Goal: Information Seeking & Learning: Find specific fact

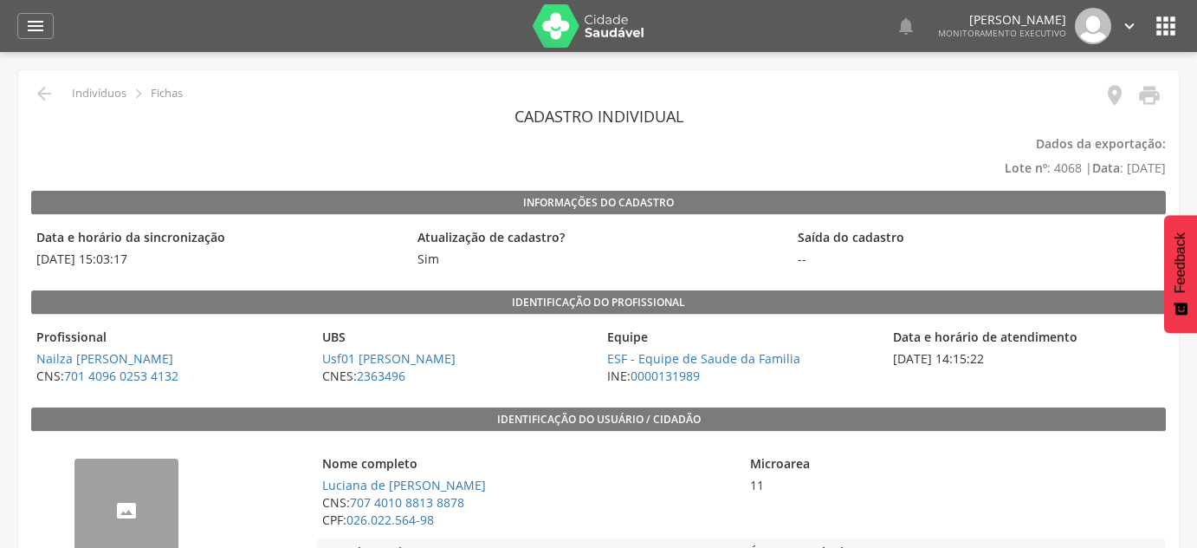
scroll to position [393, 0]
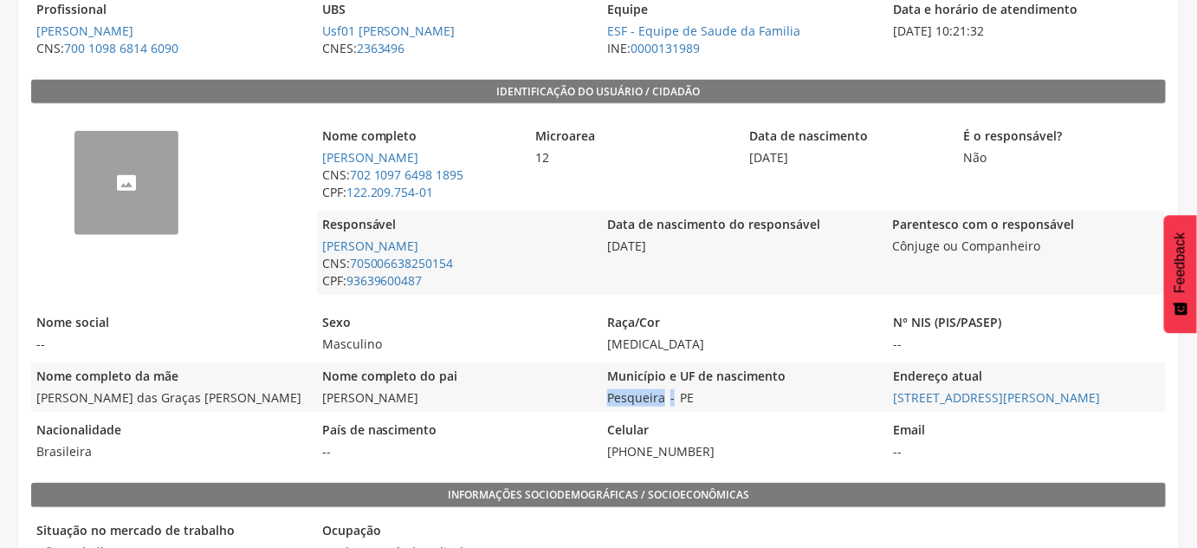
scroll to position [236, 0]
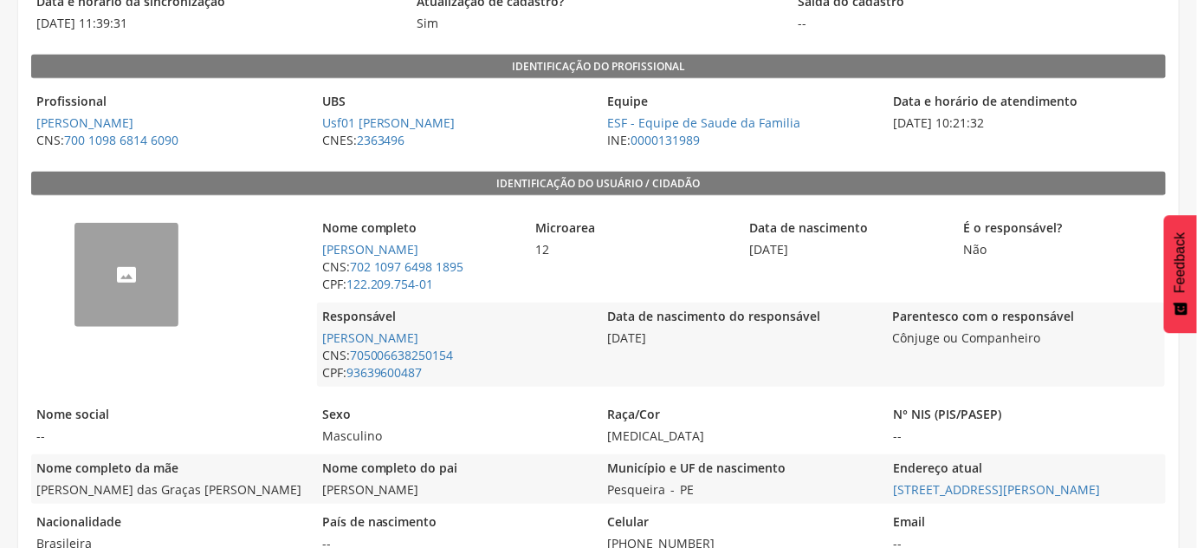
click at [731, 484] on div "Município e UF de nascimento Pesqueira - PE" at bounding box center [740, 478] width 277 height 49
copy div "Pesqueira - PE"
click at [864, 470] on legend "Município e UF de nascimento" at bounding box center [740, 469] width 277 height 20
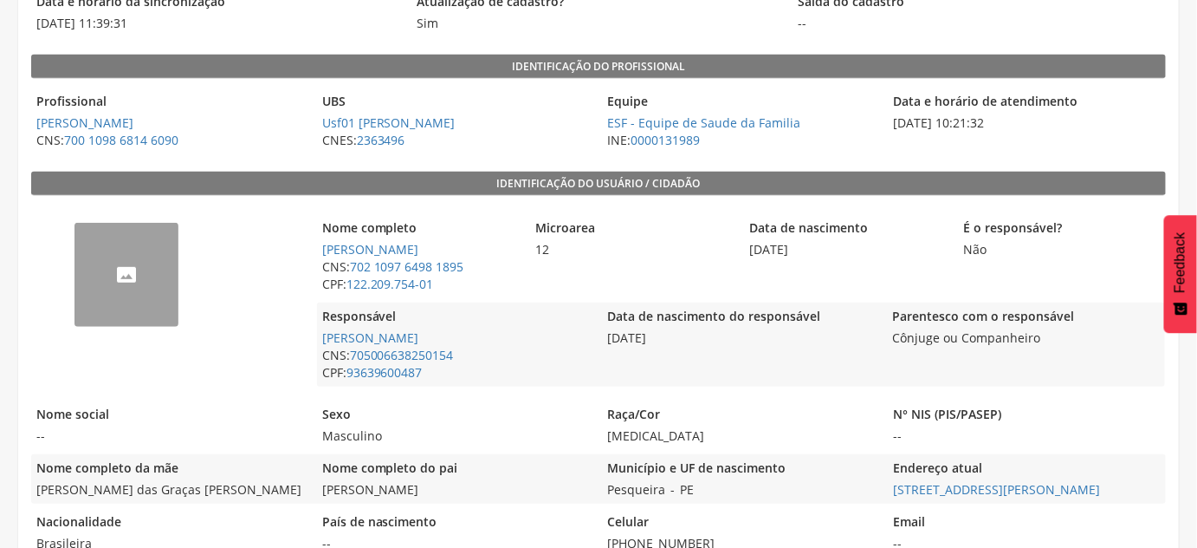
drag, startPoint x: 887, startPoint y: 493, endPoint x: 1159, endPoint y: 493, distance: 272.1
click at [1159, 493] on div "Nome completo da mãe [PERSON_NAME] das Graças [PERSON_NAME] Nome completo do pa…" at bounding box center [598, 478] width 1135 height 49
copy link "[STREET_ADDRESS][PERSON_NAME]"
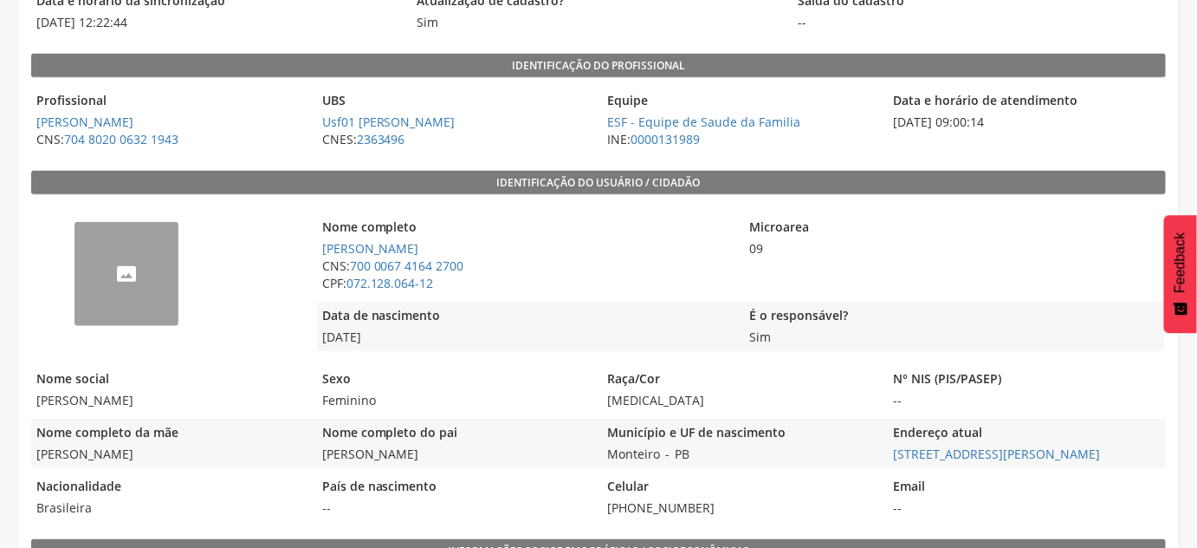
scroll to position [236, 0]
click at [854, 448] on div "Município e UF de nascimento Monteiro - [GEOGRAPHIC_DATA]" at bounding box center [740, 443] width 277 height 49
drag, startPoint x: 887, startPoint y: 457, endPoint x: 1141, endPoint y: 461, distance: 253.9
click at [1141, 461] on div "Nome completo da mãe [PERSON_NAME] Nome completo do pai [PERSON_NAME] Município…" at bounding box center [598, 443] width 1135 height 49
copy link "[STREET_ADDRESS][PERSON_NAME]"
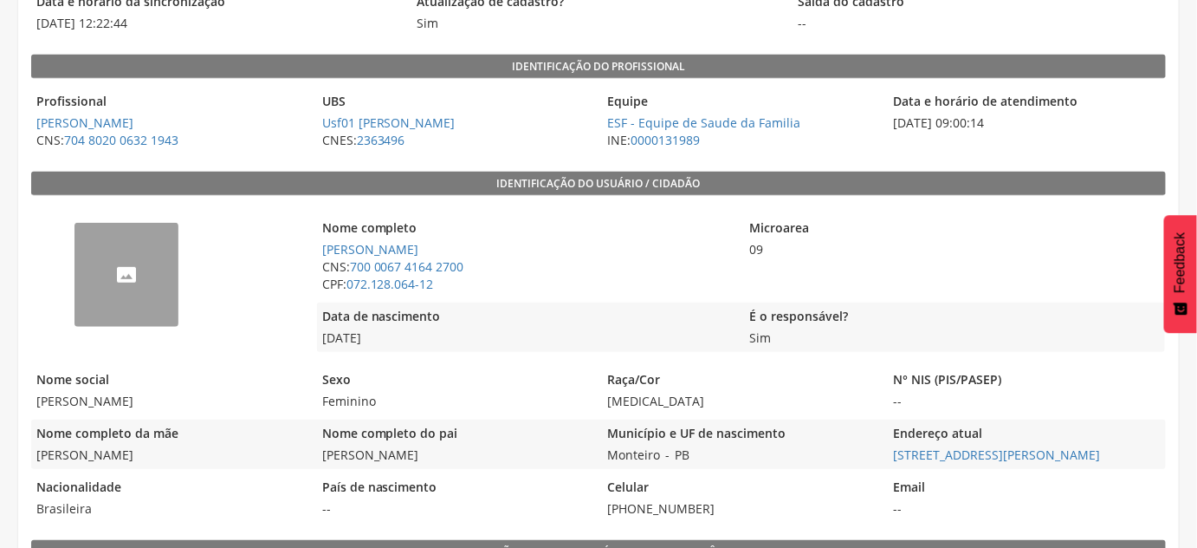
click at [698, 461] on div "Município e UF de nascimento Monteiro - [GEOGRAPHIC_DATA]" at bounding box center [740, 443] width 277 height 49
copy div "Monteiro - [GEOGRAPHIC_DATA]"
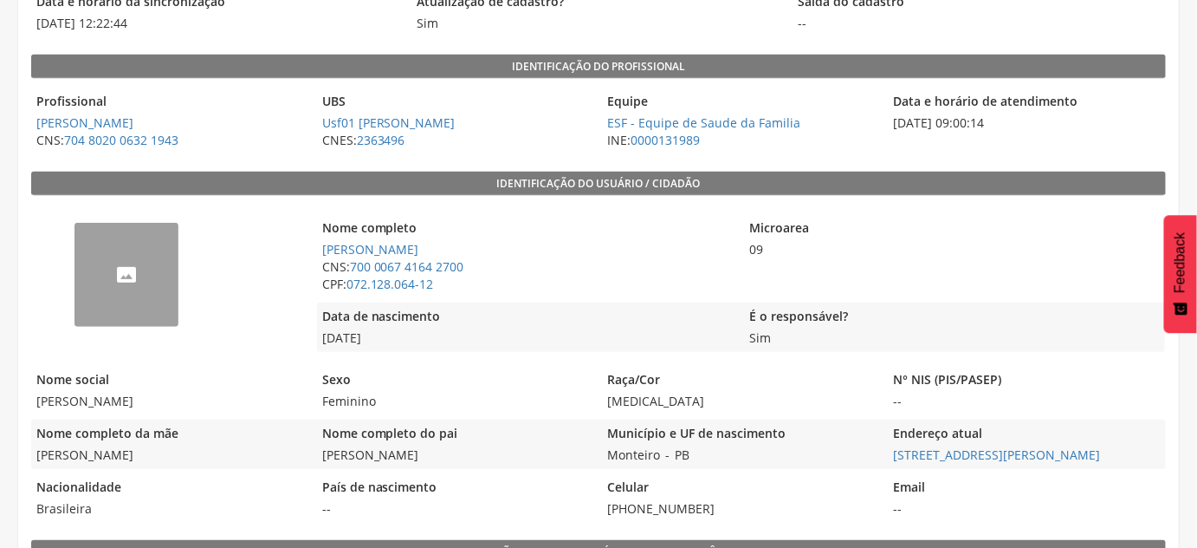
click at [485, 314] on legend "Data de nascimento" at bounding box center [526, 318] width 419 height 20
drag, startPoint x: 492, startPoint y: 270, endPoint x: 351, endPoint y: 264, distance: 141.4
click at [351, 264] on span "CNS: 700 0067 4164 2700" at bounding box center [526, 266] width 419 height 17
copy link "700 0067 4164 2700"
drag, startPoint x: 715, startPoint y: 459, endPoint x: 602, endPoint y: 459, distance: 112.6
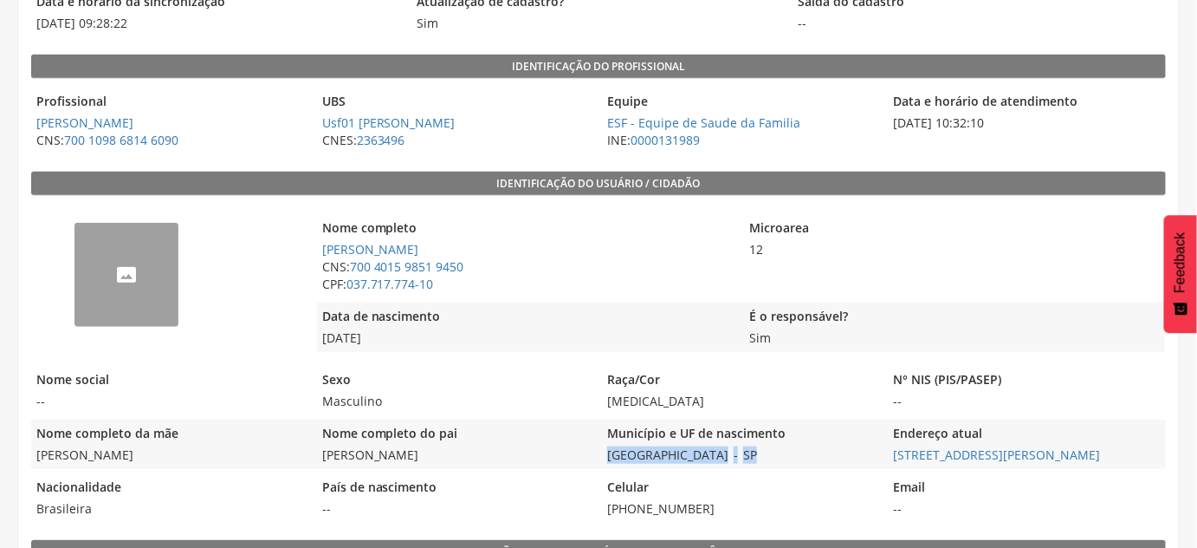
click at [603, 460] on div "Município e UF de nascimento [GEOGRAPHIC_DATA] - [GEOGRAPHIC_DATA]" at bounding box center [740, 443] width 277 height 49
copy div "[GEOGRAPHIC_DATA] - [GEOGRAPHIC_DATA]"
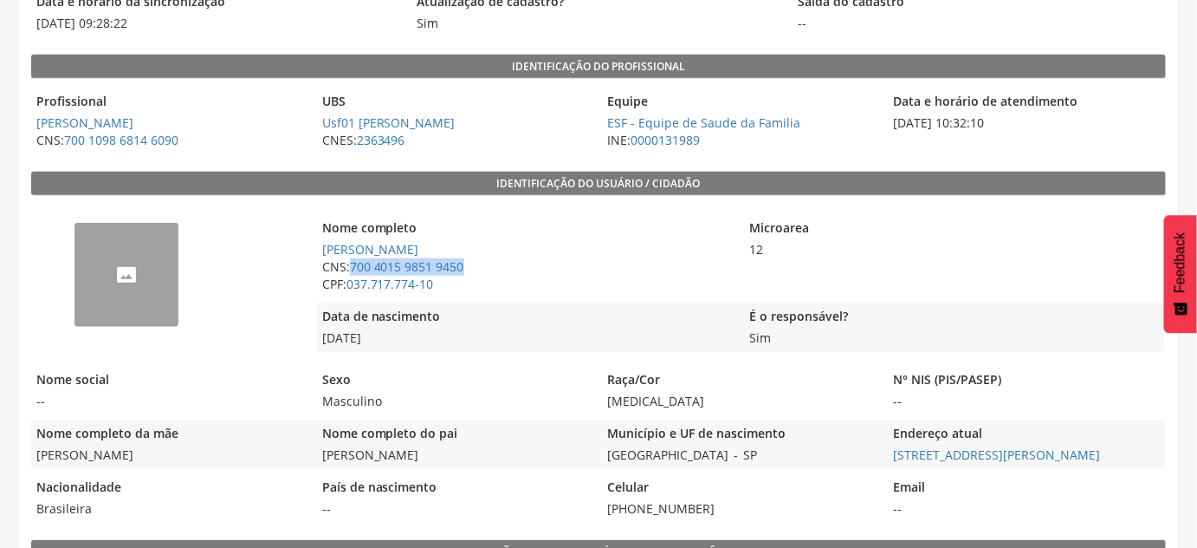
drag, startPoint x: 469, startPoint y: 269, endPoint x: 351, endPoint y: 261, distance: 118.2
click at [351, 261] on span "CNS: 700 4015 9851 9450" at bounding box center [526, 266] width 419 height 17
copy link "700 4015 9851 9450"
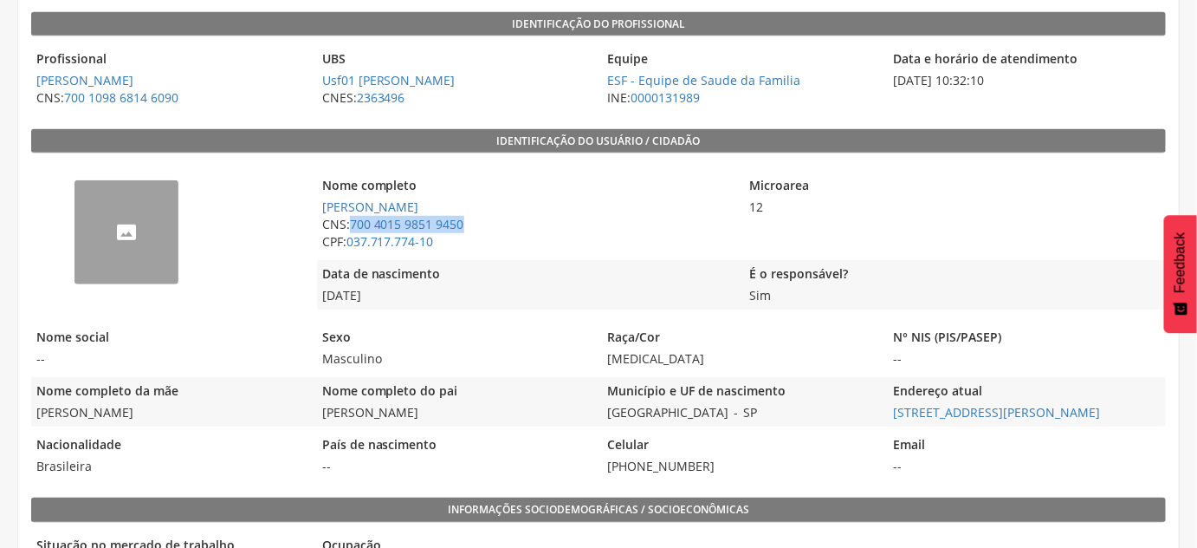
scroll to position [315, 0]
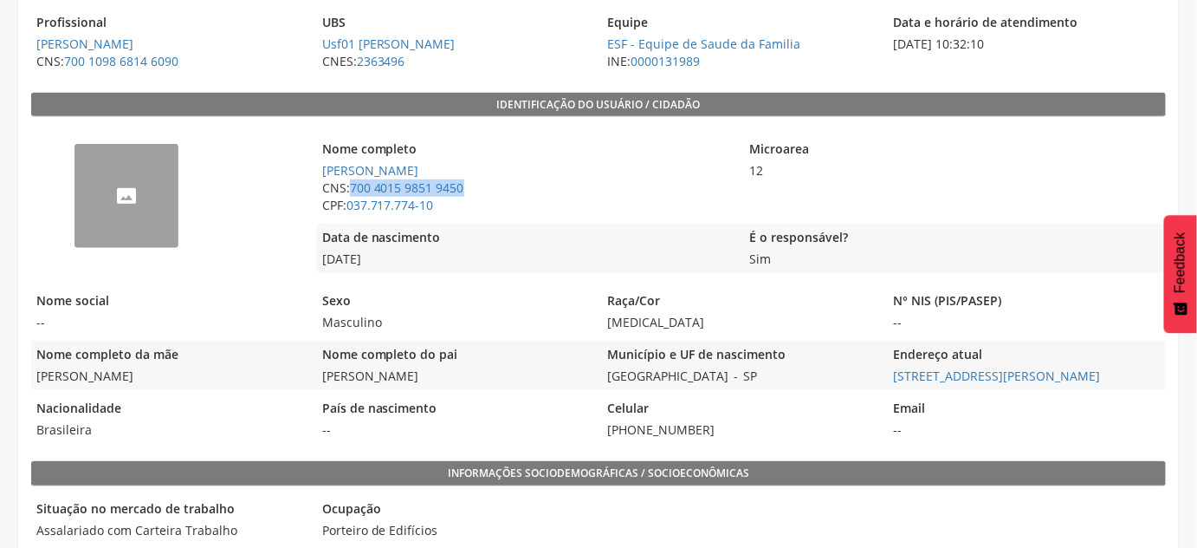
drag, startPoint x: 886, startPoint y: 378, endPoint x: 1151, endPoint y: 378, distance: 264.3
click at [1151, 378] on div "Nome completo da mãe [PERSON_NAME] Nome completo do pai [PERSON_NAME] Município…" at bounding box center [598, 365] width 1135 height 49
copy link "[STREET_ADDRESS][PERSON_NAME]"
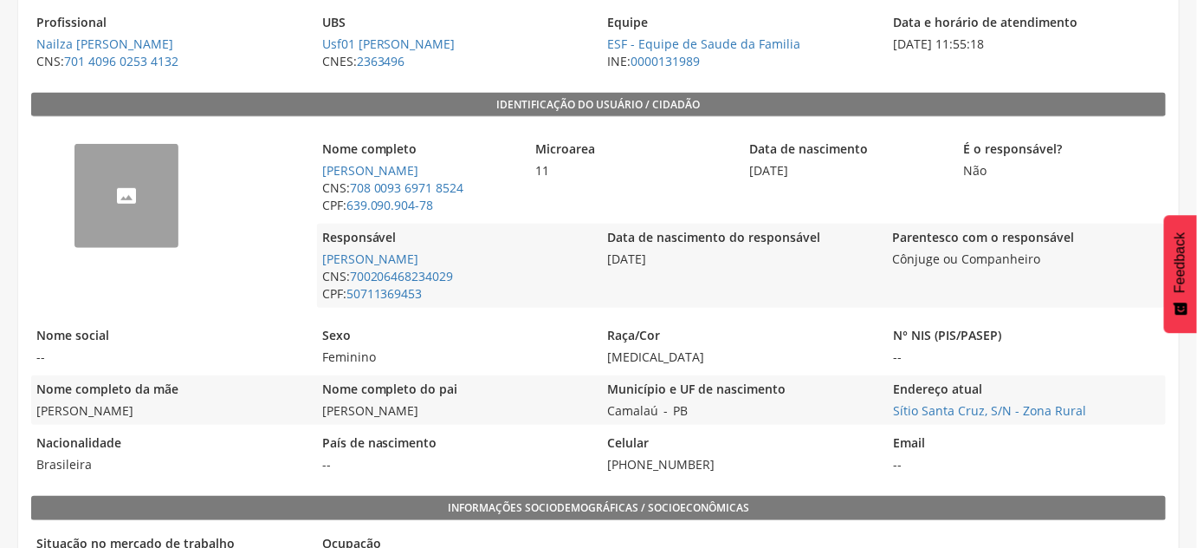
click at [716, 401] on div "Município e UF de nascimento Camalaú - [GEOGRAPHIC_DATA]" at bounding box center [740, 399] width 277 height 49
drag, startPoint x: 686, startPoint y: 412, endPoint x: 603, endPoint y: 414, distance: 83.2
click at [603, 414] on div "Município e UF de nascimento Camalaú - [GEOGRAPHIC_DATA]" at bounding box center [740, 399] width 277 height 49
copy div "Camalaú - PB"
click at [846, 418] on div "Município e UF de nascimento Camalaú - [GEOGRAPHIC_DATA]" at bounding box center [740, 399] width 277 height 49
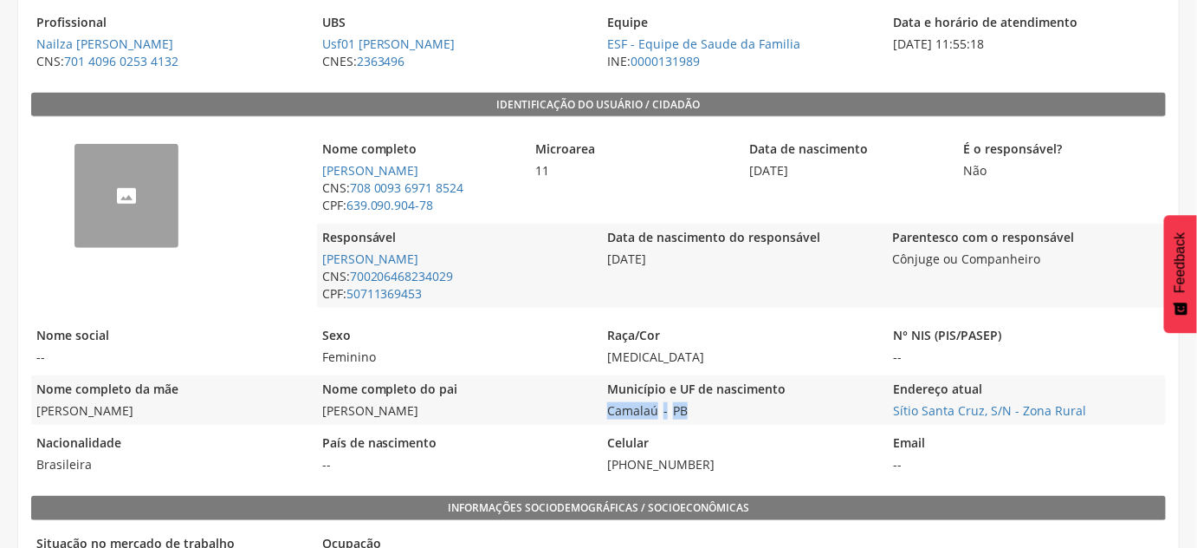
click at [866, 411] on div "Município e UF de nascimento Camalaú - [GEOGRAPHIC_DATA]" at bounding box center [740, 399] width 277 height 49
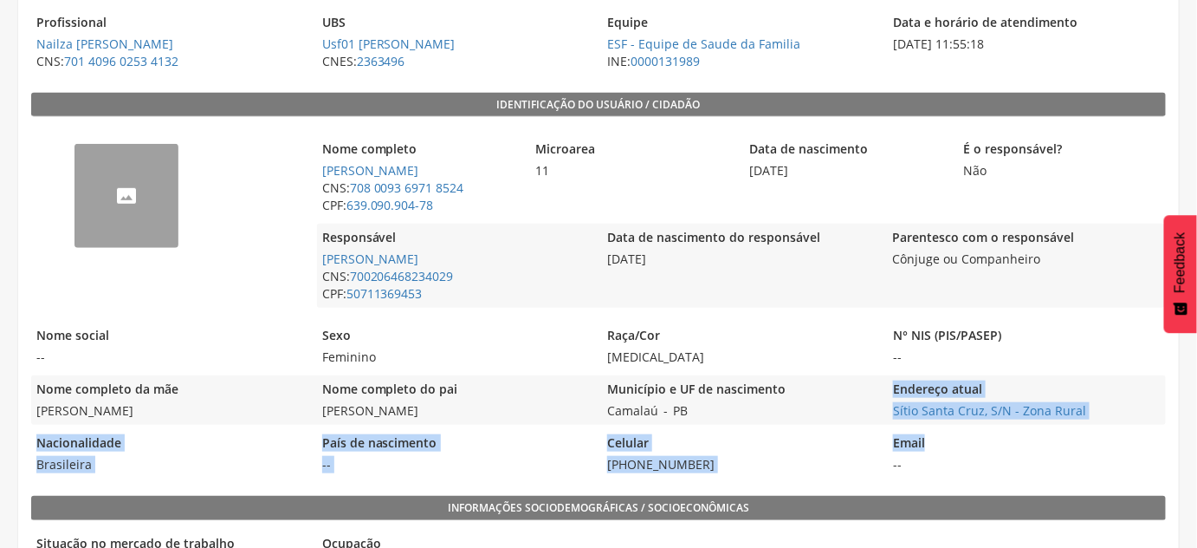
drag, startPoint x: 875, startPoint y: 408, endPoint x: 1063, endPoint y: 427, distance: 189.0
click at [1054, 429] on div "-- Nome completo [PERSON_NAME] CNS: 708 0093 6971 8524 CPF: 639.090.904-78 Micr…" at bounding box center [598, 302] width 1135 height 353
click at [1081, 417] on span "Sítio Santa Cruz, S/N - Zona Rural" at bounding box center [1026, 410] width 277 height 17
click at [1144, 408] on span "Sítio Santa Cruz, S/N - Zona Rural" at bounding box center [1026, 410] width 277 height 17
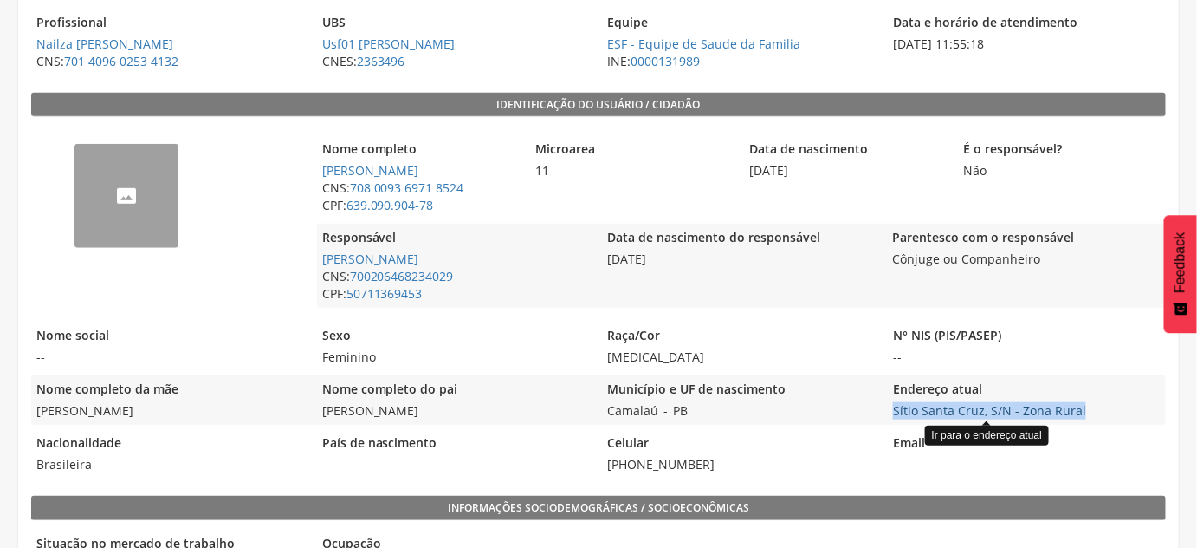
drag, startPoint x: 1097, startPoint y: 412, endPoint x: 893, endPoint y: 414, distance: 203.6
click at [893, 414] on span "Sítio Santa Cruz, S/N - Zona Rural Ir para o endereço atual" at bounding box center [1026, 410] width 277 height 17
copy link "Sítio Santa Cruz, S/N - Zona Rural"
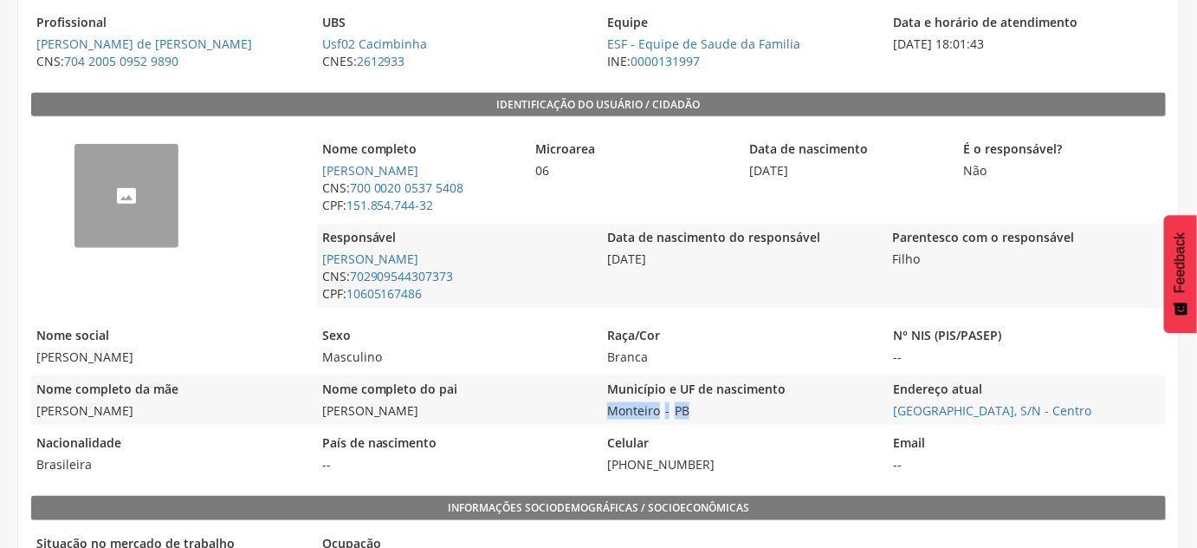
drag, startPoint x: 750, startPoint y: 415, endPoint x: 606, endPoint y: 408, distance: 144.9
click at [606, 408] on div "Município e UF de nascimento Monteiro - [GEOGRAPHIC_DATA]" at bounding box center [740, 399] width 277 height 49
click at [882, 407] on div "Nome completo da mãe [PERSON_NAME] Nome completo do pai [PERSON_NAME] Município…" at bounding box center [598, 399] width 1135 height 49
drag, startPoint x: 883, startPoint y: 407, endPoint x: 1086, endPoint y: 398, distance: 203.8
click at [1051, 402] on div "Nome completo da mãe [PERSON_NAME] Nome completo do pai [PERSON_NAME] Município…" at bounding box center [598, 399] width 1135 height 49
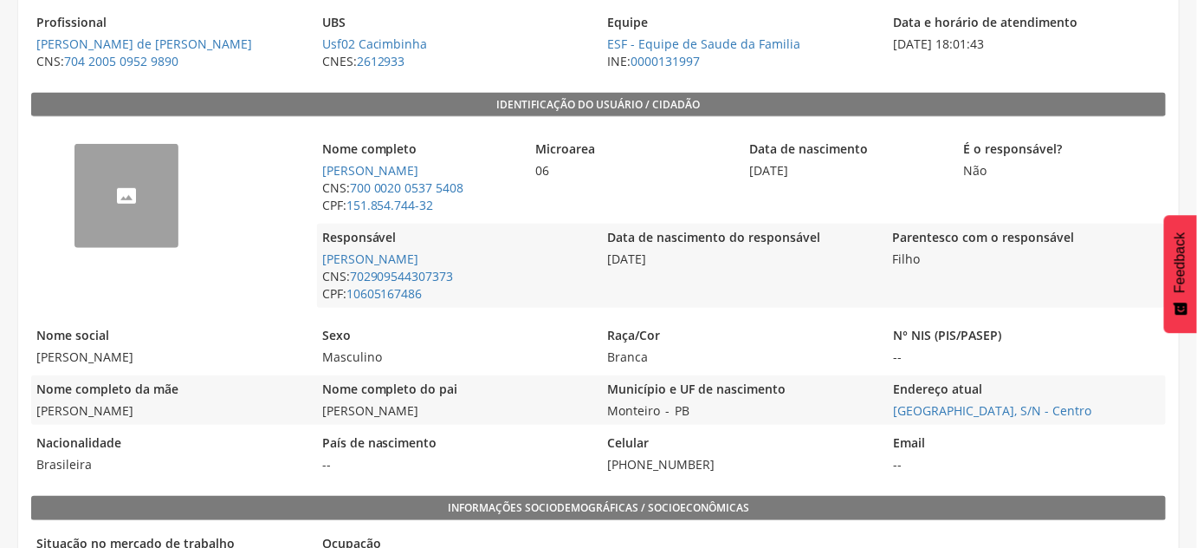
click at [1088, 399] on legend "Endereço atual" at bounding box center [1026, 390] width 277 height 20
drag, startPoint x: 1104, startPoint y: 411, endPoint x: 885, endPoint y: 413, distance: 218.4
click at [885, 413] on div "Nome completo da mãe [PERSON_NAME] Nome completo do pai [PERSON_NAME] Município…" at bounding box center [598, 399] width 1135 height 49
click at [876, 415] on div "Município e UF de nascimento Monteiro - [GEOGRAPHIC_DATA]" at bounding box center [740, 399] width 277 height 49
drag, startPoint x: 886, startPoint y: 409, endPoint x: 1163, endPoint y: 415, distance: 276.5
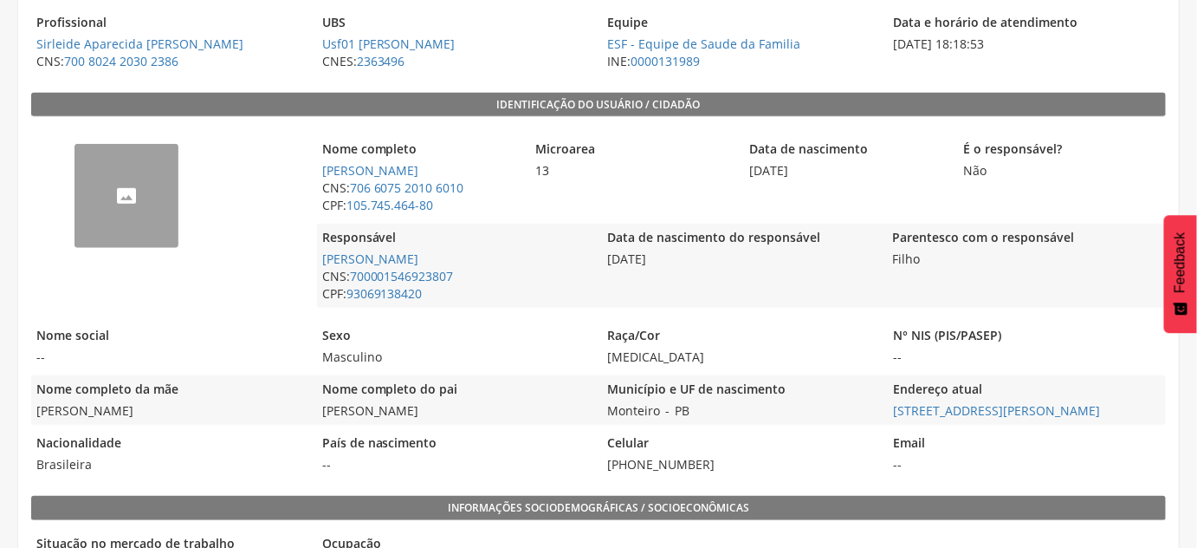
click at [1164, 415] on div "Nome completo da mãe [PERSON_NAME] Nome completo do pai [PERSON_NAME] Município…" at bounding box center [598, 399] width 1135 height 49
click at [801, 307] on div "Nome completo [PERSON_NAME] CNS: 706 6075 2010 6010 CPF: 105.745.464-80 Microar…" at bounding box center [741, 221] width 848 height 191
drag, startPoint x: 723, startPoint y: 416, endPoint x: 603, endPoint y: 418, distance: 119.6
click at [603, 418] on div "Município e UF de nascimento Monteiro - [GEOGRAPHIC_DATA]" at bounding box center [740, 399] width 277 height 49
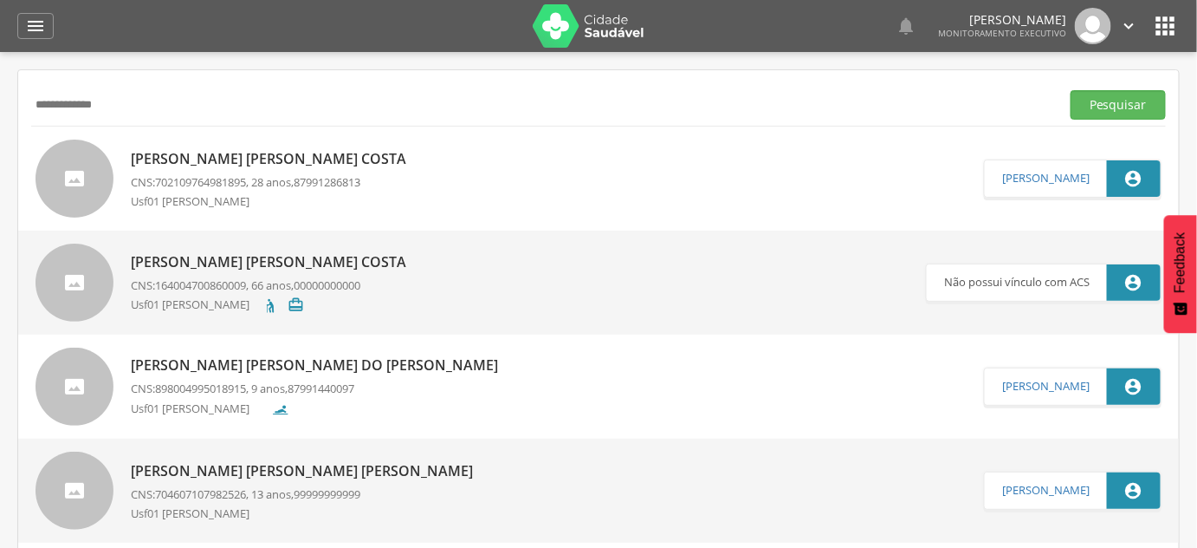
click at [297, 166] on p "[PERSON_NAME]" at bounding box center [273, 159] width 284 height 20
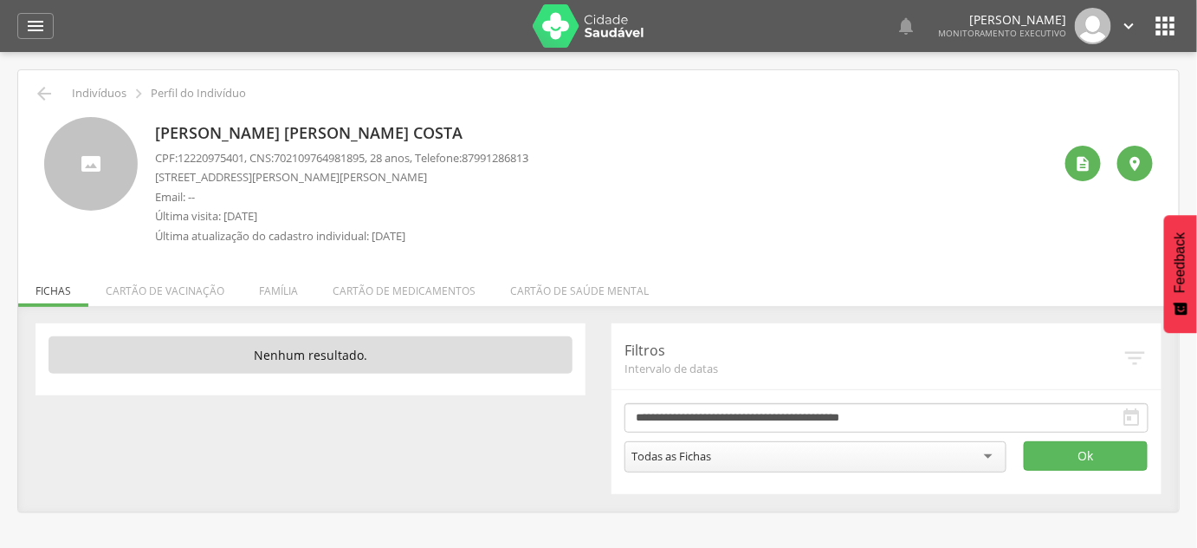
click at [173, 135] on p "[PERSON_NAME]" at bounding box center [341, 133] width 373 height 23
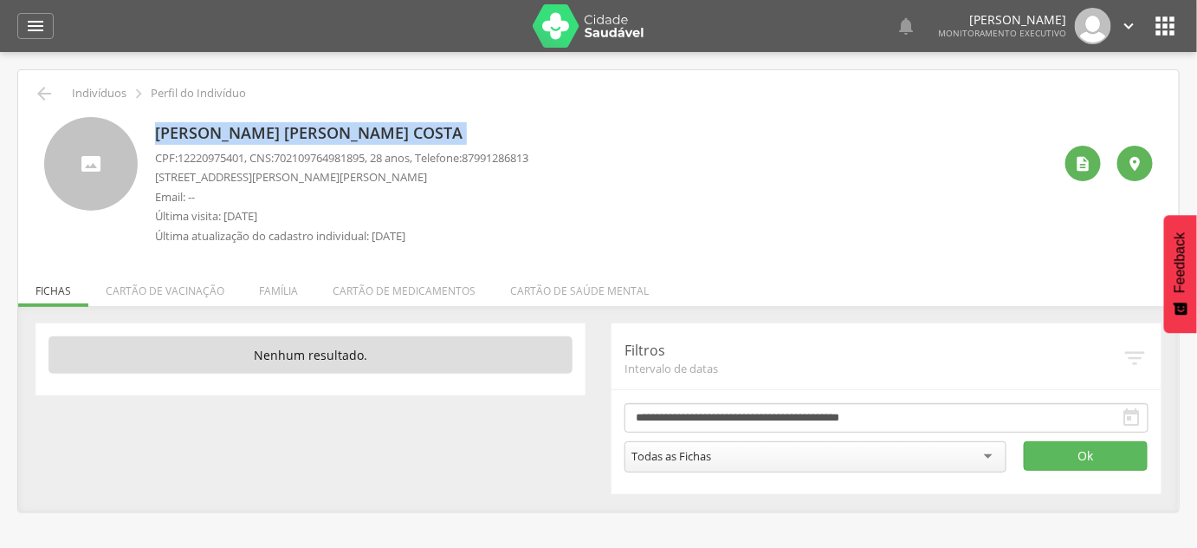
click at [173, 135] on p "[PERSON_NAME]" at bounding box center [341, 133] width 373 height 23
copy div "[PERSON_NAME]"
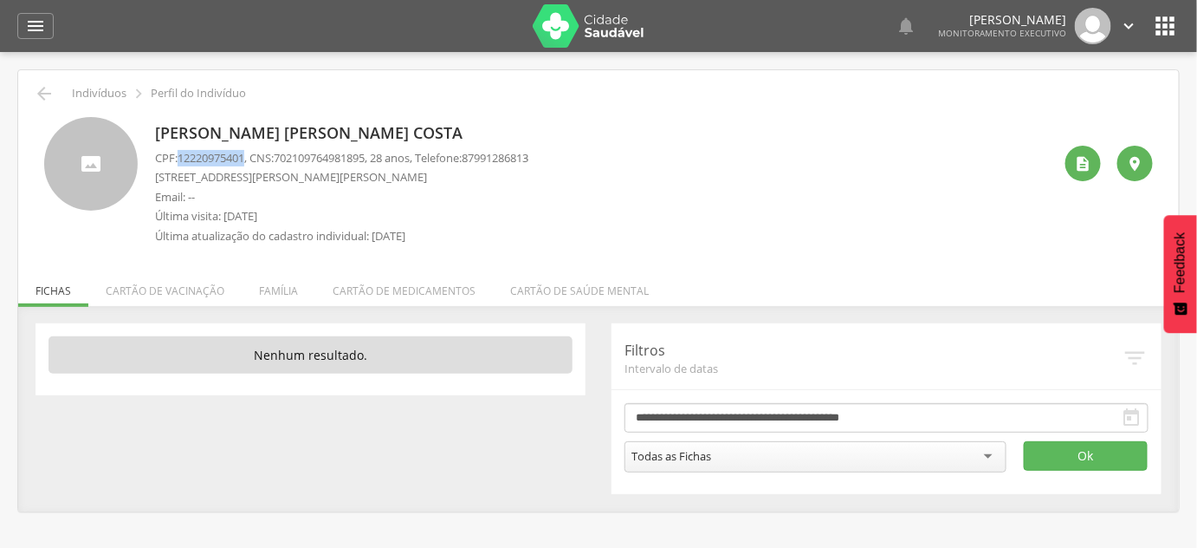
drag, startPoint x: 187, startPoint y: 158, endPoint x: 249, endPoint y: 153, distance: 61.7
click at [244, 153] on span "12220975401" at bounding box center [211, 158] width 67 height 16
copy span "12220975401"
drag, startPoint x: 286, startPoint y: 158, endPoint x: 378, endPoint y: 161, distance: 91.9
click at [365, 161] on span "702109764981895" at bounding box center [319, 158] width 91 height 16
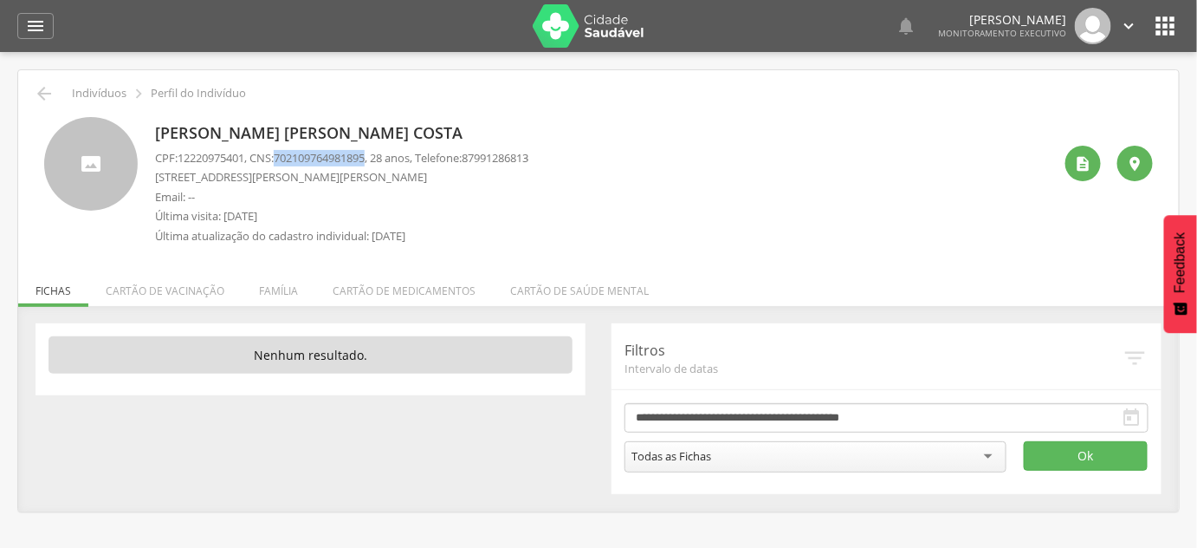
copy span "702109764981895"
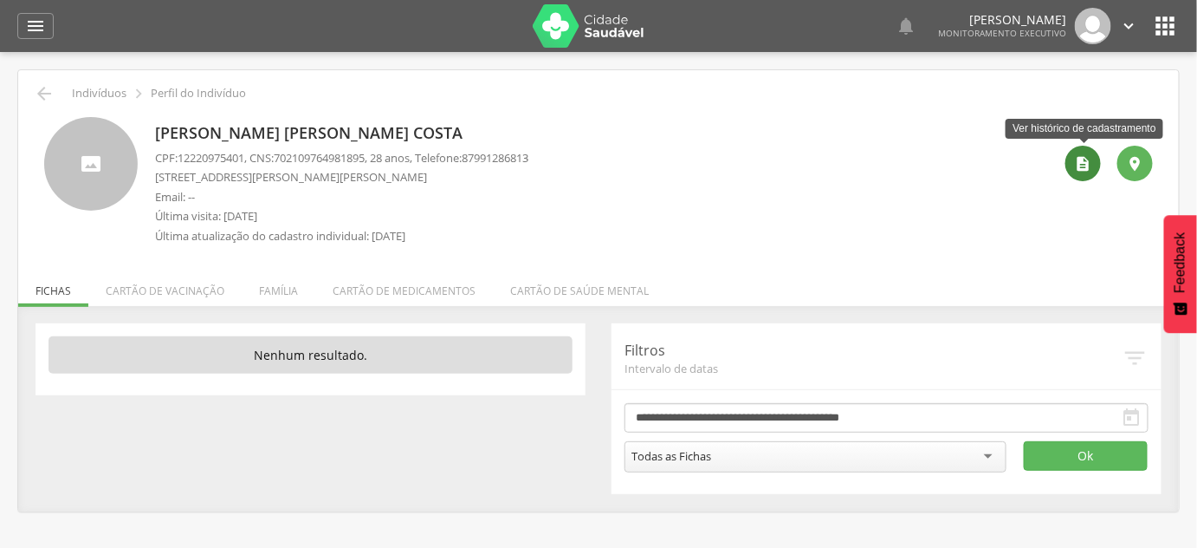
click at [1083, 157] on icon "" at bounding box center [1083, 163] width 17 height 17
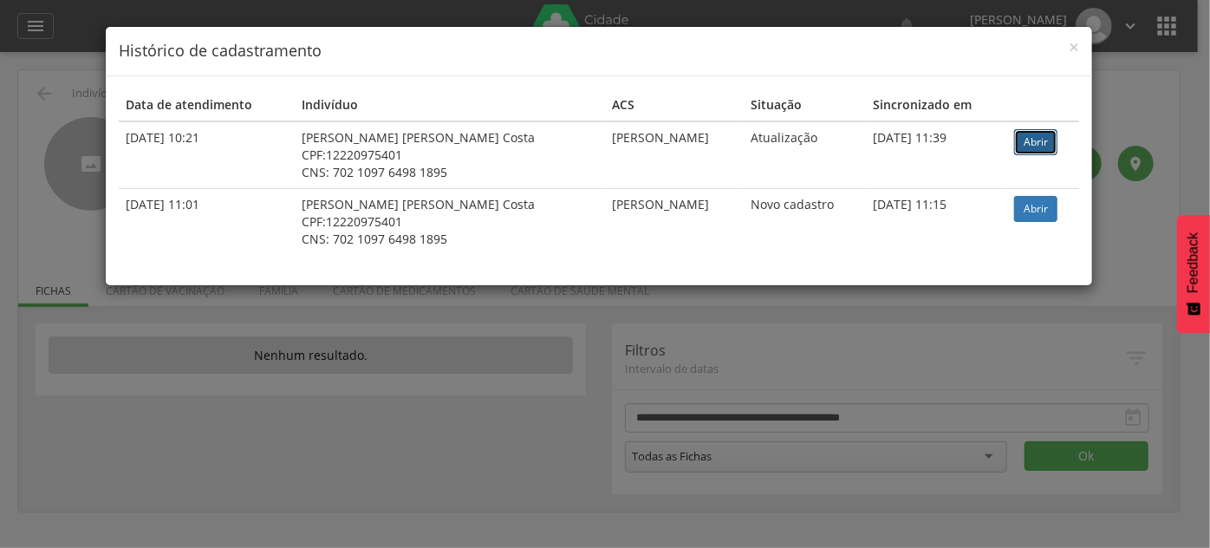
click at [1035, 139] on link "Abrir" at bounding box center [1035, 142] width 43 height 26
click at [120, 332] on div "× Histórico de cadastramento Data de atendimento Indivíduo ACS Situação Sincron…" at bounding box center [605, 274] width 1210 height 548
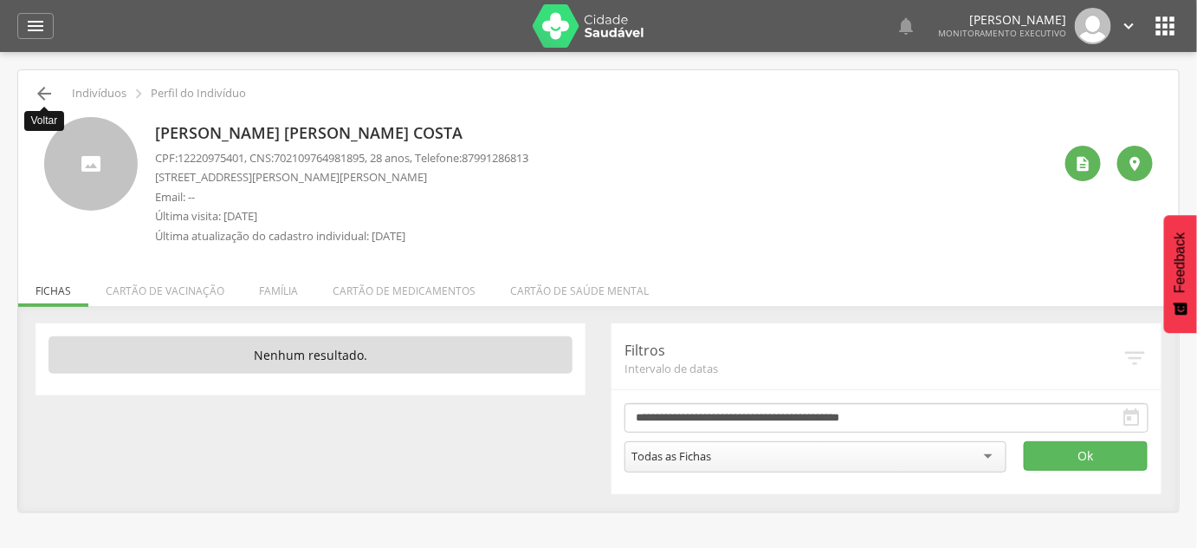
click at [50, 95] on icon "" at bounding box center [44, 93] width 21 height 21
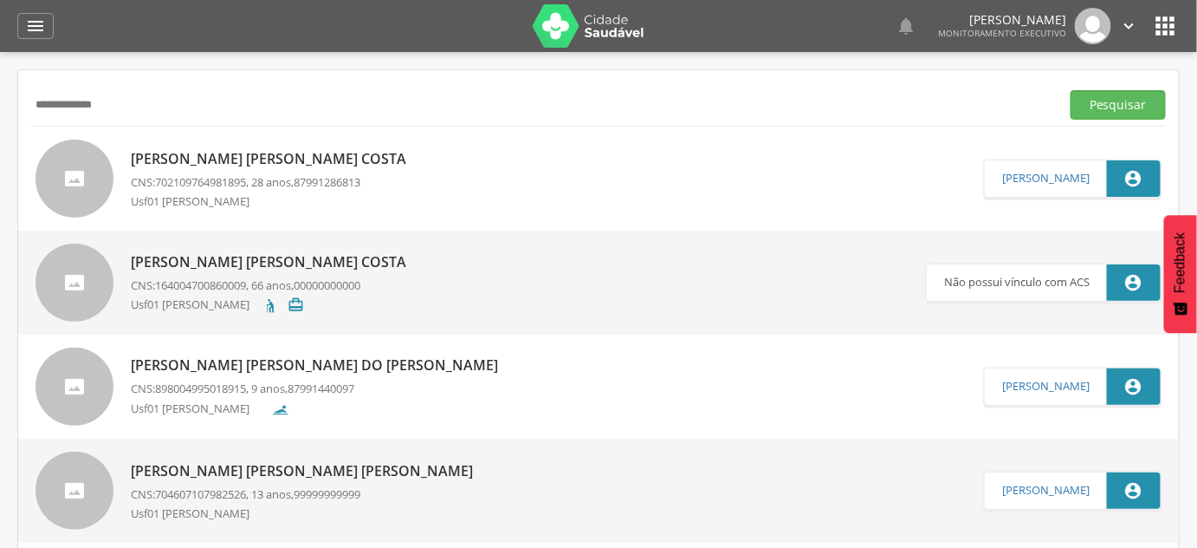
click at [56, 116] on input "**********" at bounding box center [542, 104] width 1022 height 29
click at [1071, 90] on button "Pesquisar" at bounding box center [1118, 104] width 95 height 29
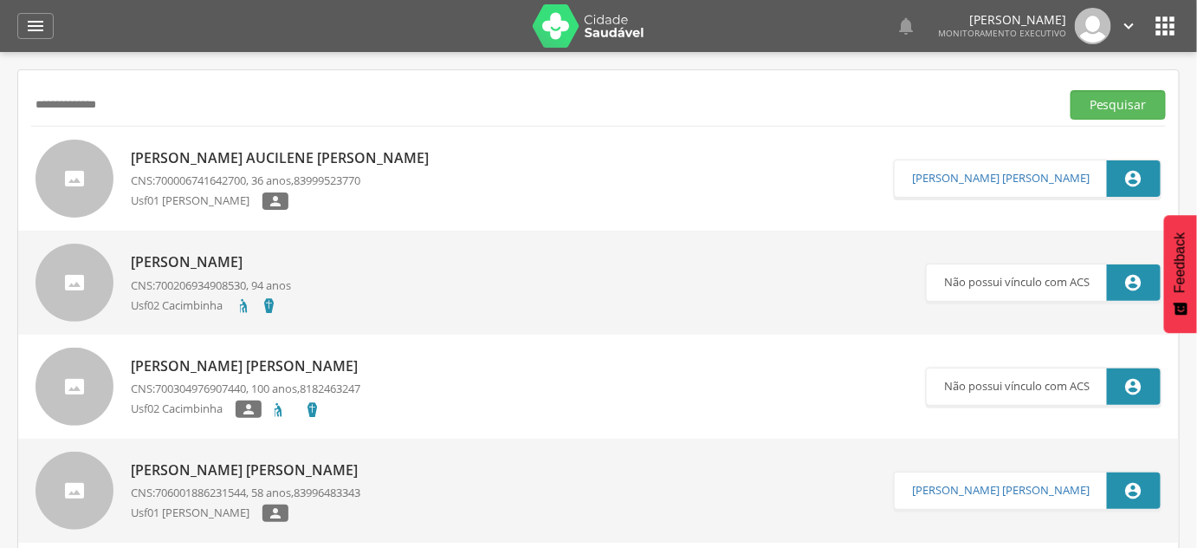
click at [224, 203] on p "Usf01 [PERSON_NAME]" at bounding box center [197, 201] width 132 height 18
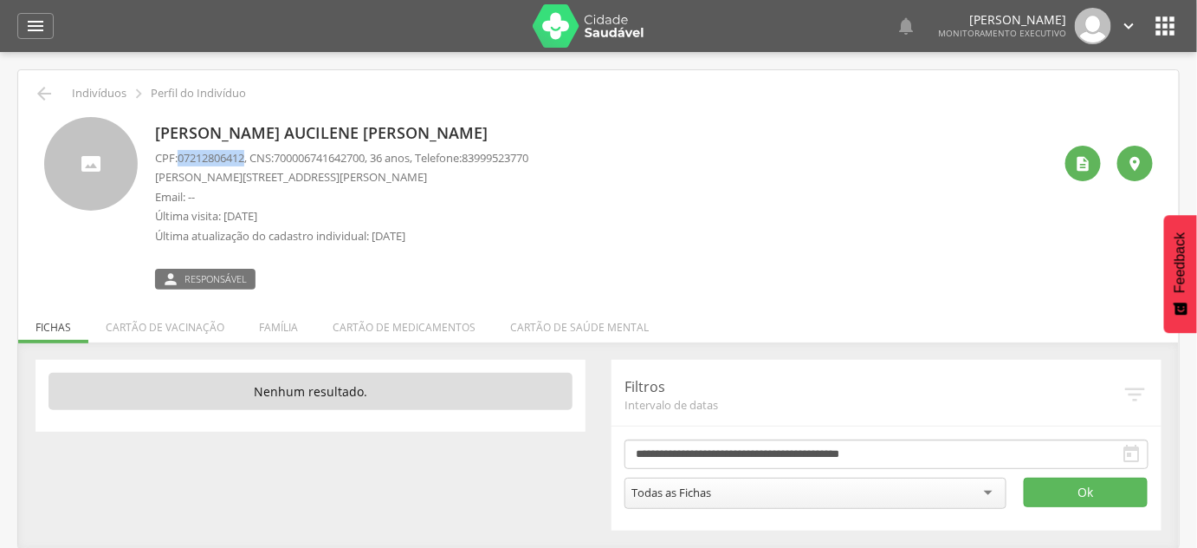
drag, startPoint x: 179, startPoint y: 158, endPoint x: 250, endPoint y: 158, distance: 70.2
click at [244, 158] on span "07212806412" at bounding box center [211, 158] width 67 height 16
copy span "07212806412"
drag, startPoint x: 284, startPoint y: 159, endPoint x: 379, endPoint y: 162, distance: 94.5
click at [365, 162] on span "700006741642700" at bounding box center [319, 158] width 91 height 16
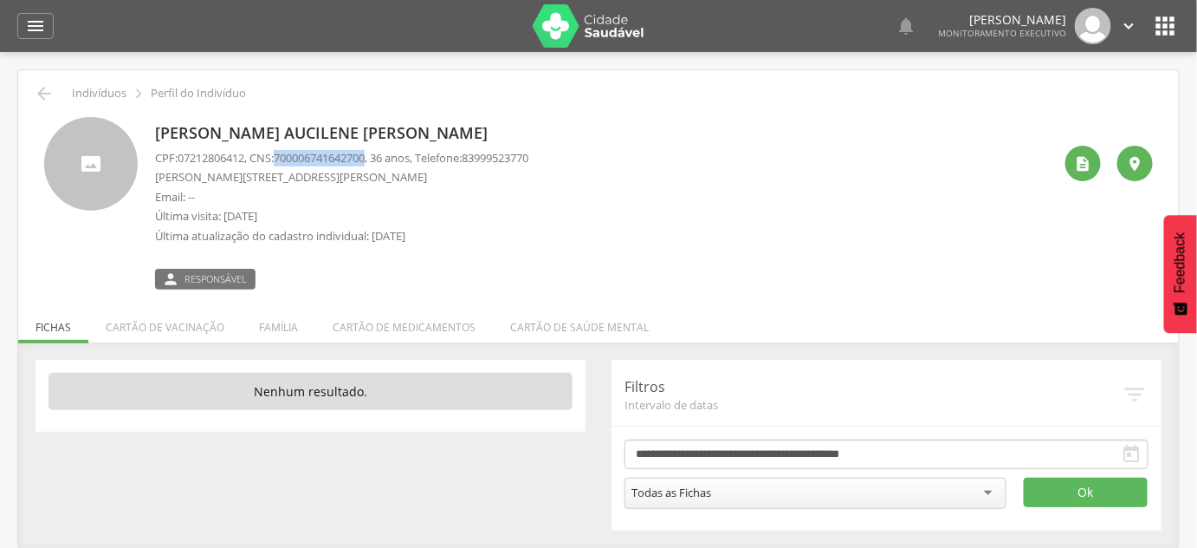
click at [307, 159] on span "700006741642700" at bounding box center [319, 158] width 91 height 16
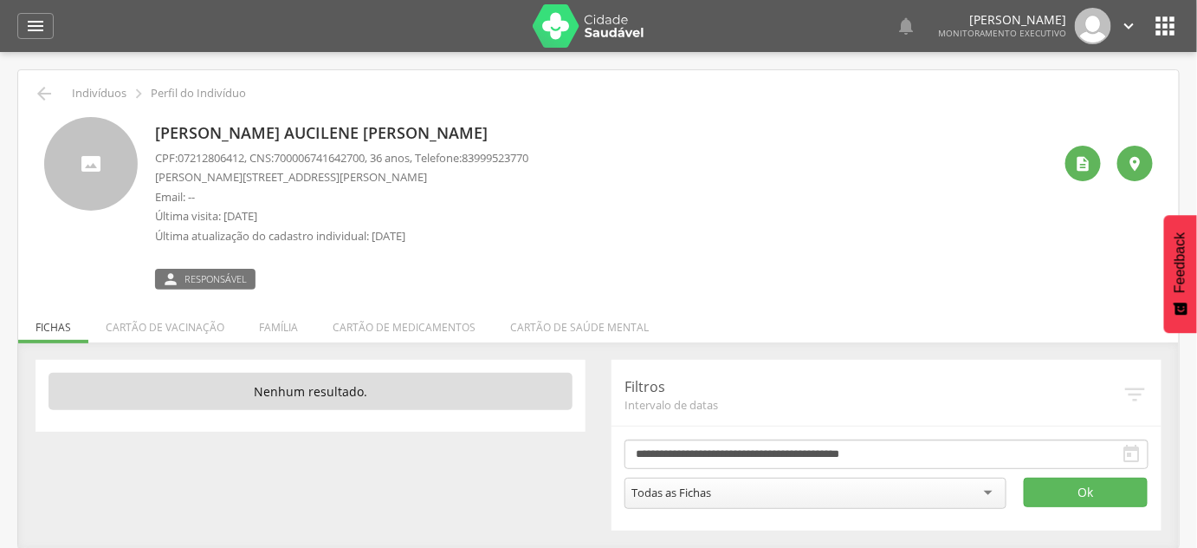
click at [330, 191] on p "Email: --" at bounding box center [341, 197] width 373 height 16
click at [319, 122] on p "[PERSON_NAME]" at bounding box center [341, 133] width 373 height 23
click at [314, 129] on p "[PERSON_NAME]" at bounding box center [341, 133] width 373 height 23
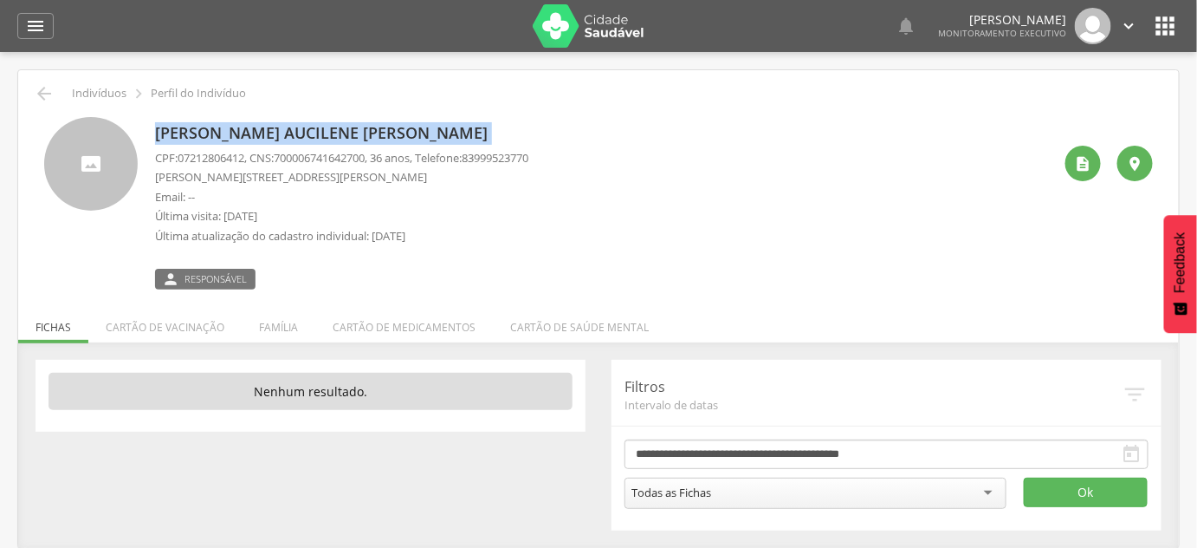
click at [314, 129] on p "[PERSON_NAME]" at bounding box center [341, 133] width 373 height 23
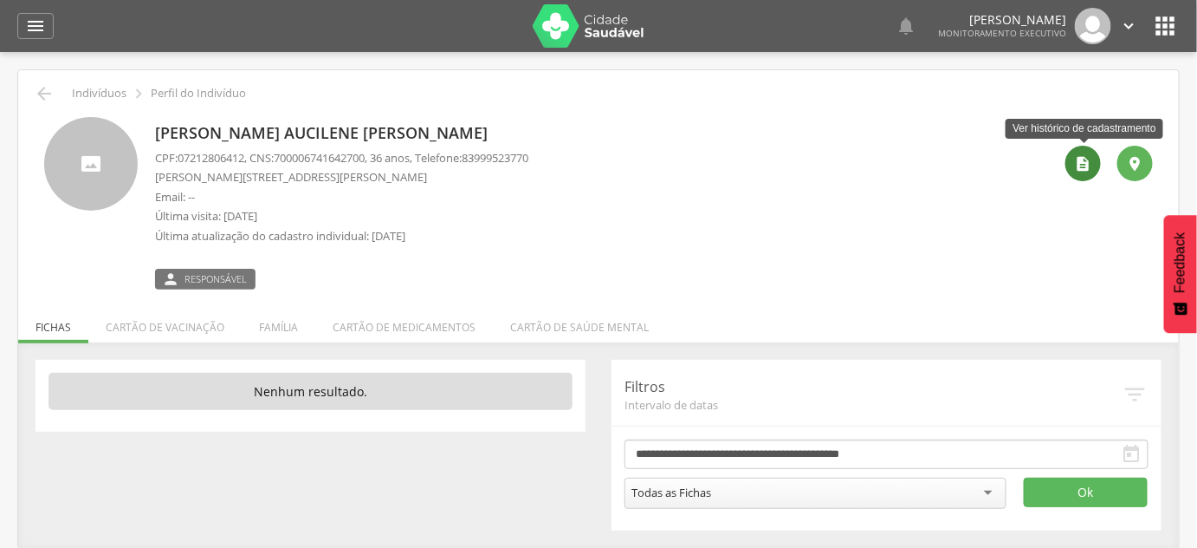
click at [1092, 164] on icon "" at bounding box center [1083, 163] width 17 height 17
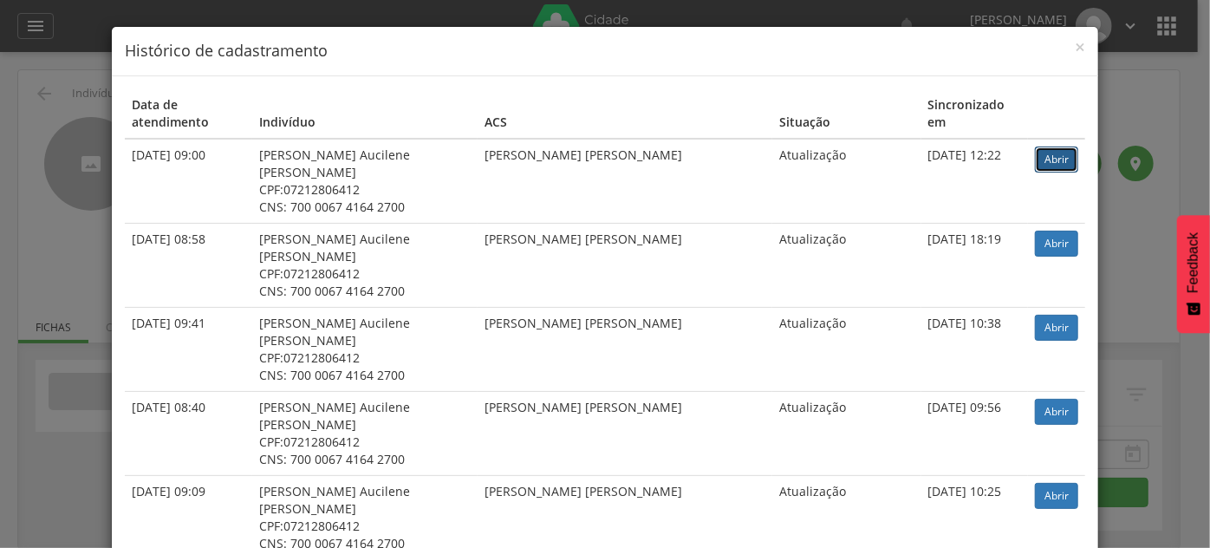
click at [1043, 146] on link "Abrir" at bounding box center [1056, 159] width 43 height 26
click at [0, 186] on div "× Histórico de cadastramento Data de atendimento Indivíduo ACS Situação Sincron…" at bounding box center [605, 274] width 1210 height 548
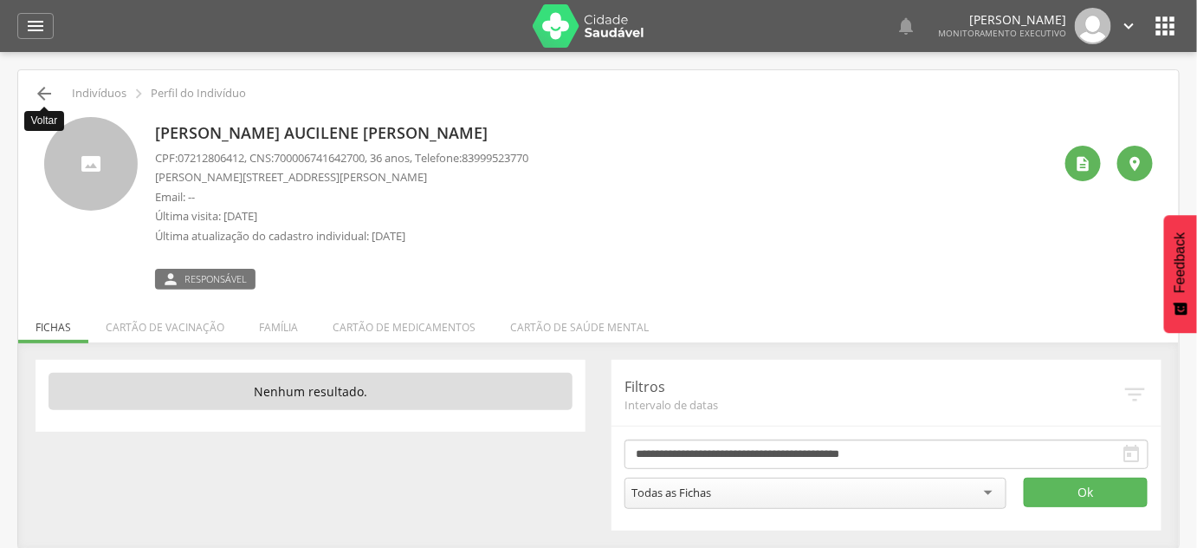
click at [43, 87] on icon "" at bounding box center [44, 93] width 21 height 21
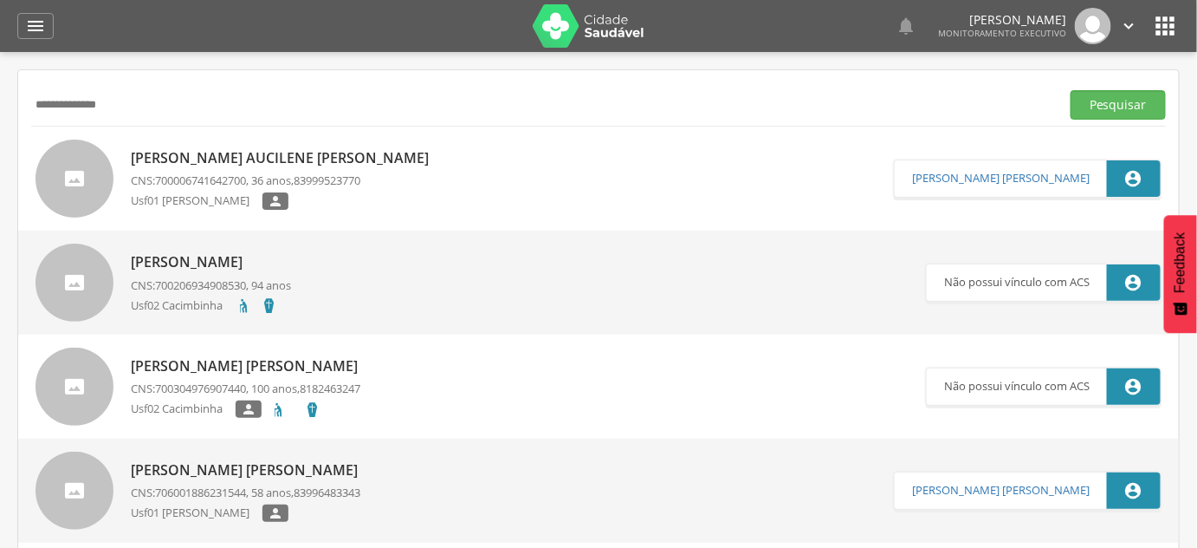
click at [53, 113] on input "**********" at bounding box center [542, 104] width 1022 height 29
click at [1071, 90] on button "Pesquisar" at bounding box center [1118, 104] width 95 height 29
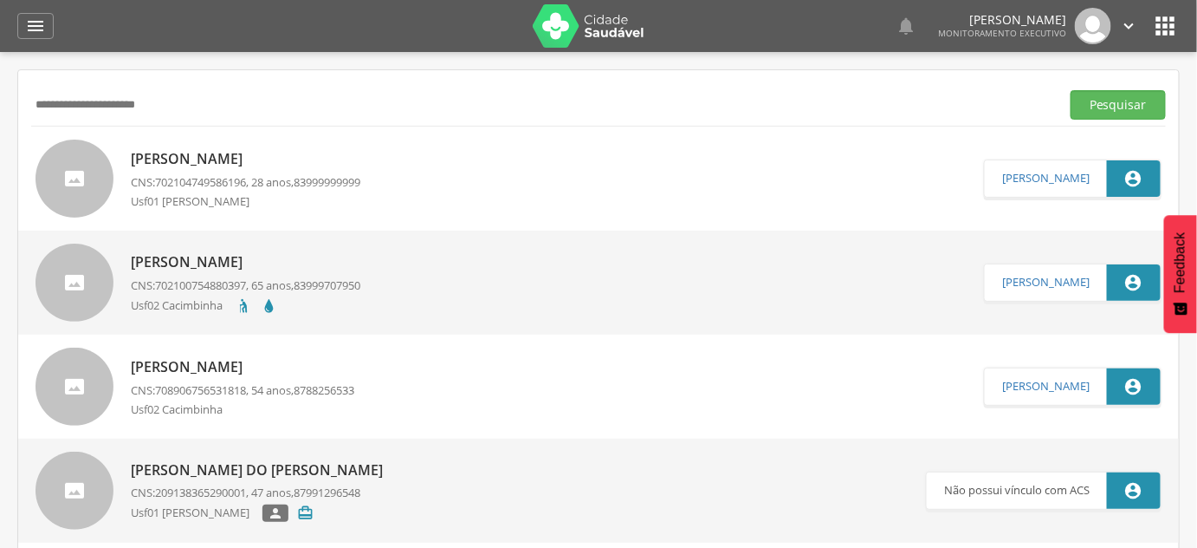
click at [1071, 90] on button "Pesquisar" at bounding box center [1118, 104] width 95 height 29
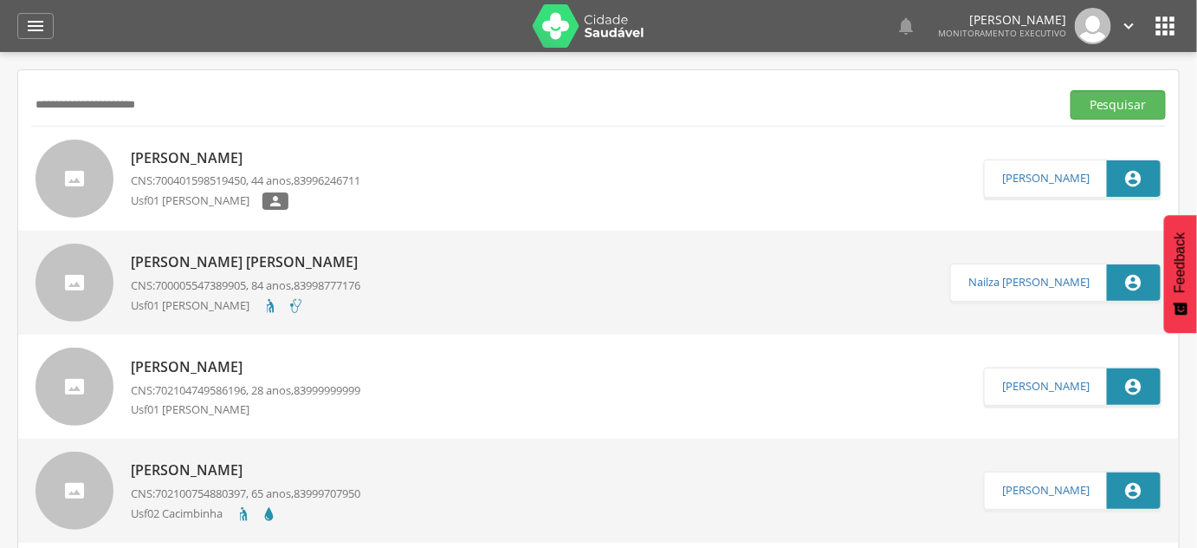
click at [235, 178] on span "700401598519450" at bounding box center [200, 180] width 91 height 16
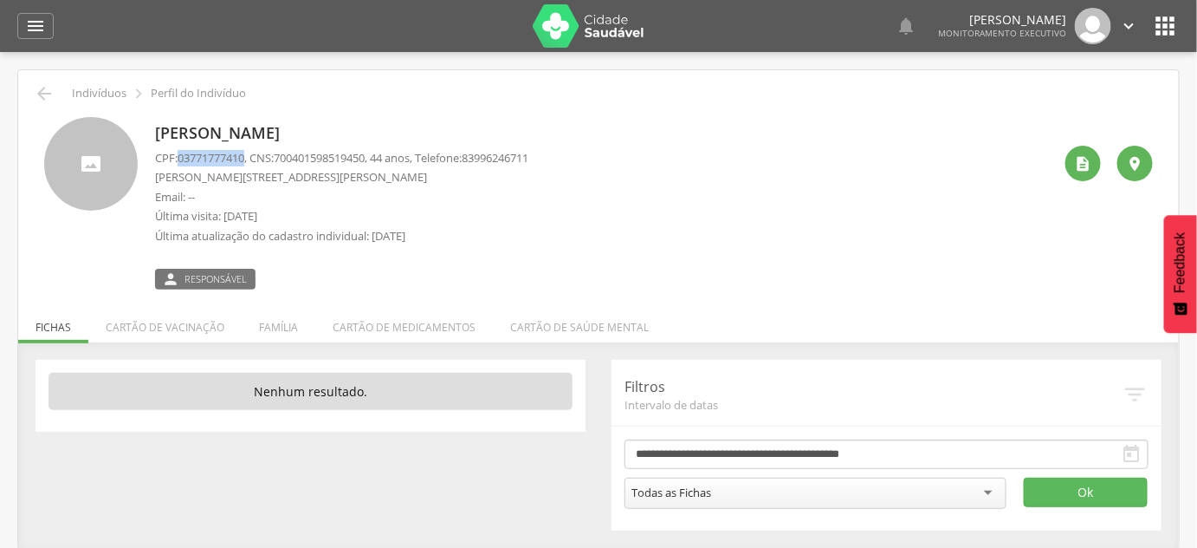
drag, startPoint x: 178, startPoint y: 159, endPoint x: 249, endPoint y: 155, distance: 71.1
click at [250, 156] on p "CPF: 03771777410 , CNS: 700401598519450 , 44 anos, Telefone: 83996246711" at bounding box center [341, 158] width 373 height 16
drag, startPoint x: 289, startPoint y: 163, endPoint x: 379, endPoint y: 159, distance: 91.1
click at [365, 159] on span "700401598519450" at bounding box center [319, 158] width 91 height 16
copy span "700401598519450"
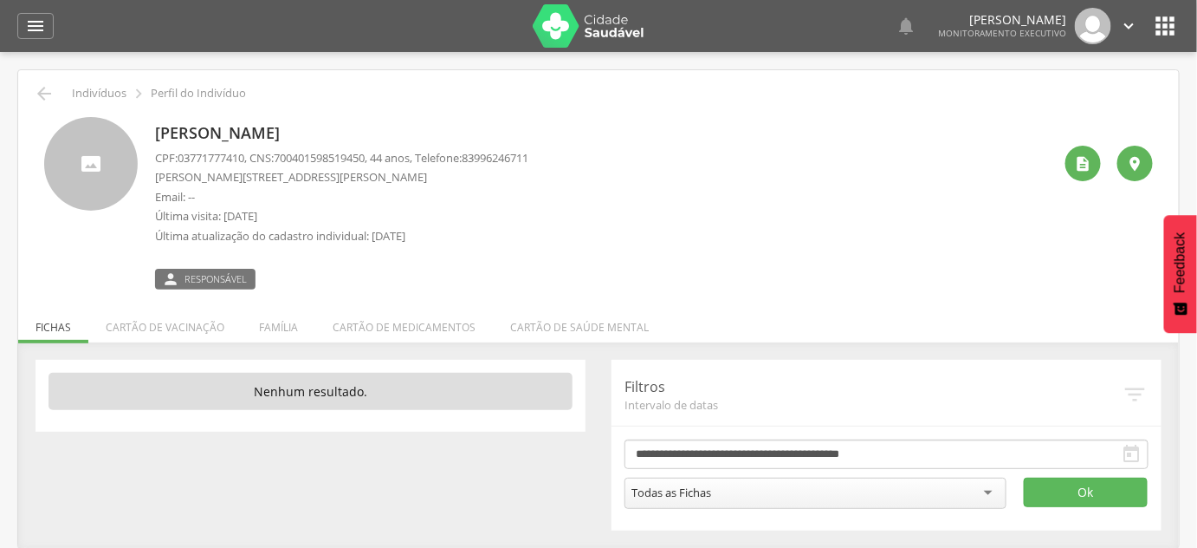
click at [285, 130] on p "[PERSON_NAME]" at bounding box center [341, 133] width 373 height 23
click at [284, 130] on p "[PERSON_NAME]" at bounding box center [341, 133] width 373 height 23
copy div "[PERSON_NAME]"
click at [1088, 165] on icon "" at bounding box center [1083, 163] width 17 height 17
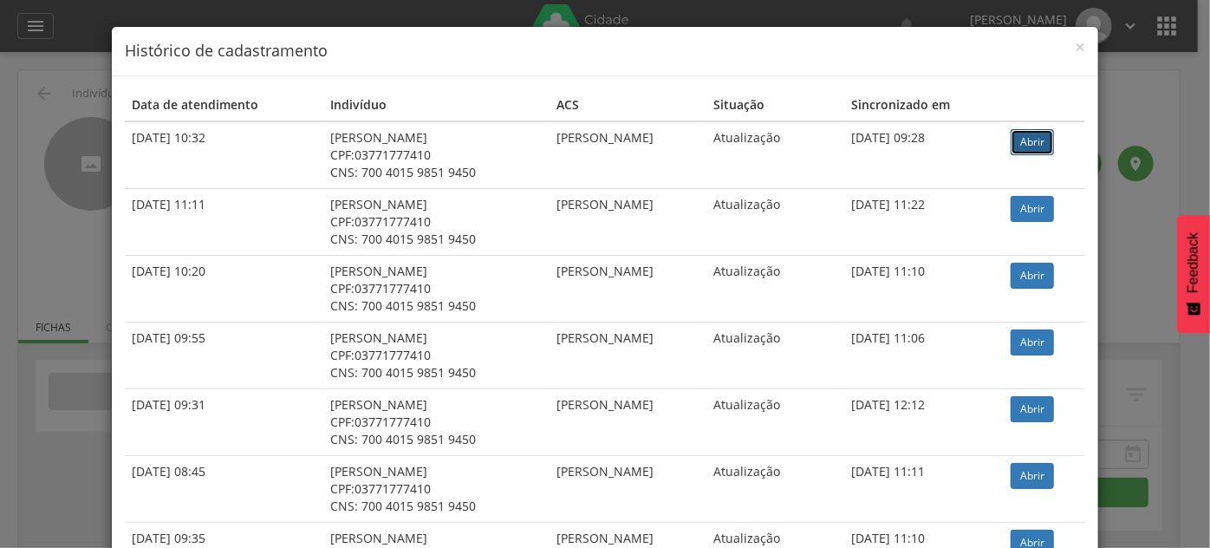
click at [1019, 145] on link "Abrir" at bounding box center [1031, 142] width 43 height 26
click at [101, 142] on div "× Histórico de cadastramento Data de atendimento Indivíduo ACS Situação Sincron…" at bounding box center [605, 274] width 1210 height 548
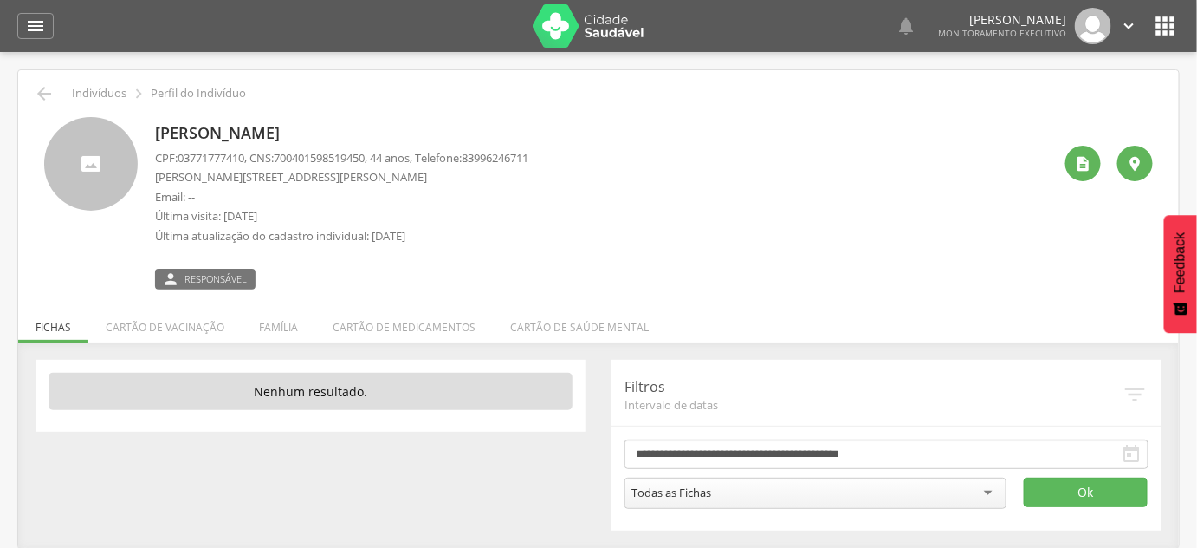
click at [36, 99] on icon "" at bounding box center [44, 93] width 21 height 21
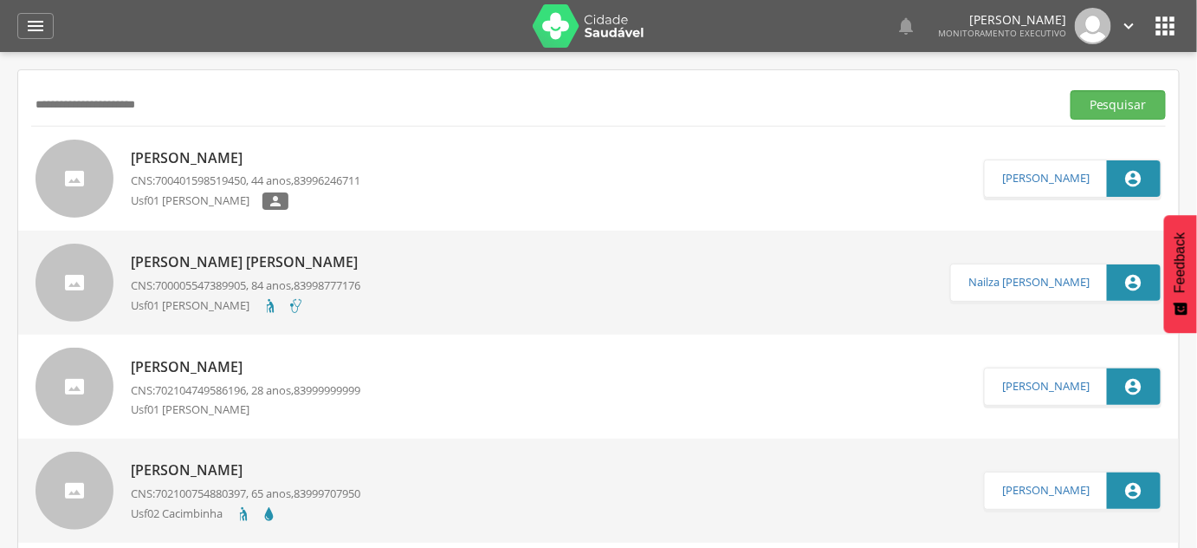
click at [73, 101] on input "**********" at bounding box center [542, 104] width 1022 height 29
click at [1071, 90] on button "Pesquisar" at bounding box center [1118, 104] width 95 height 29
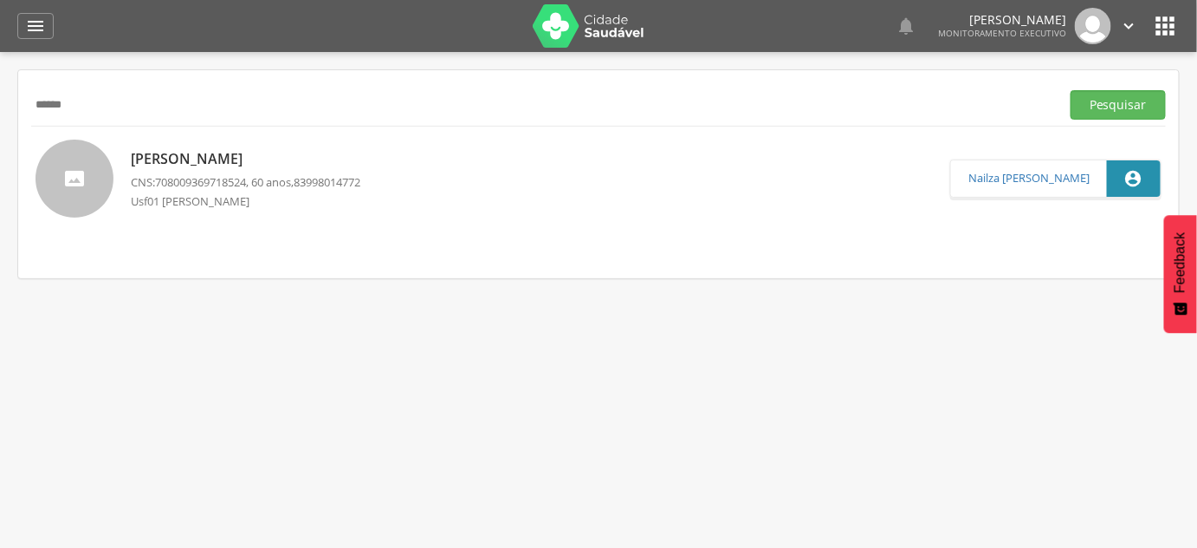
click at [166, 152] on p "[PERSON_NAME]" at bounding box center [246, 159] width 230 height 20
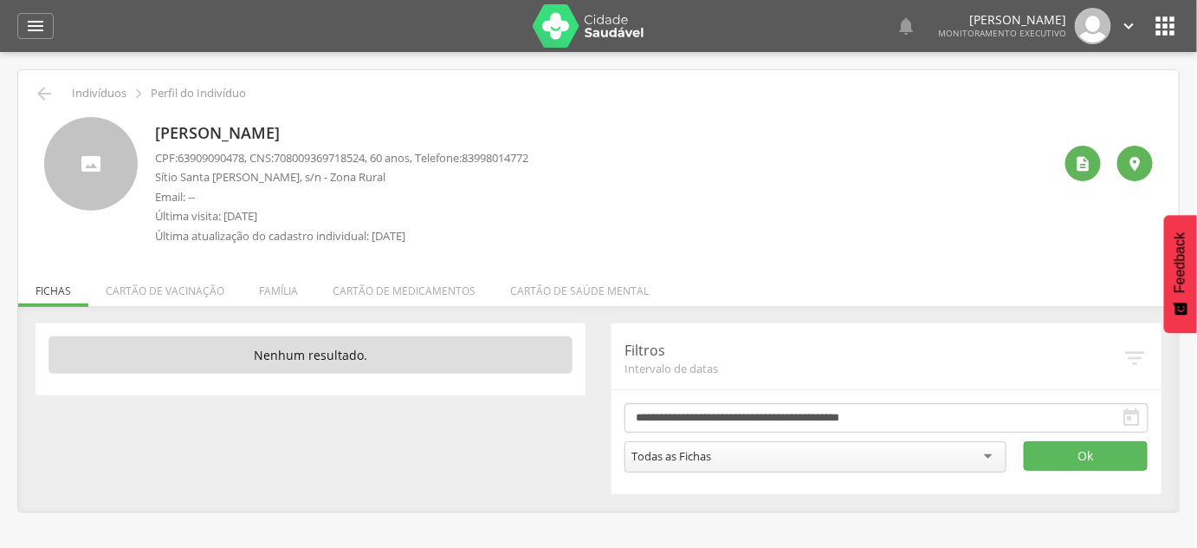
drag, startPoint x: 394, startPoint y: 131, endPoint x: 150, endPoint y: 126, distance: 244.4
click at [150, 126] on div "Lirani Beserra Freitas CPF: 63909090478 , CNS: 708009369718524 , 60 anos, Telef…" at bounding box center [598, 185] width 1109 height 136
copy p "[PERSON_NAME]"
click at [230, 158] on span "63909090478" at bounding box center [211, 158] width 67 height 16
click at [230, 157] on span "63909090478" at bounding box center [211, 158] width 67 height 16
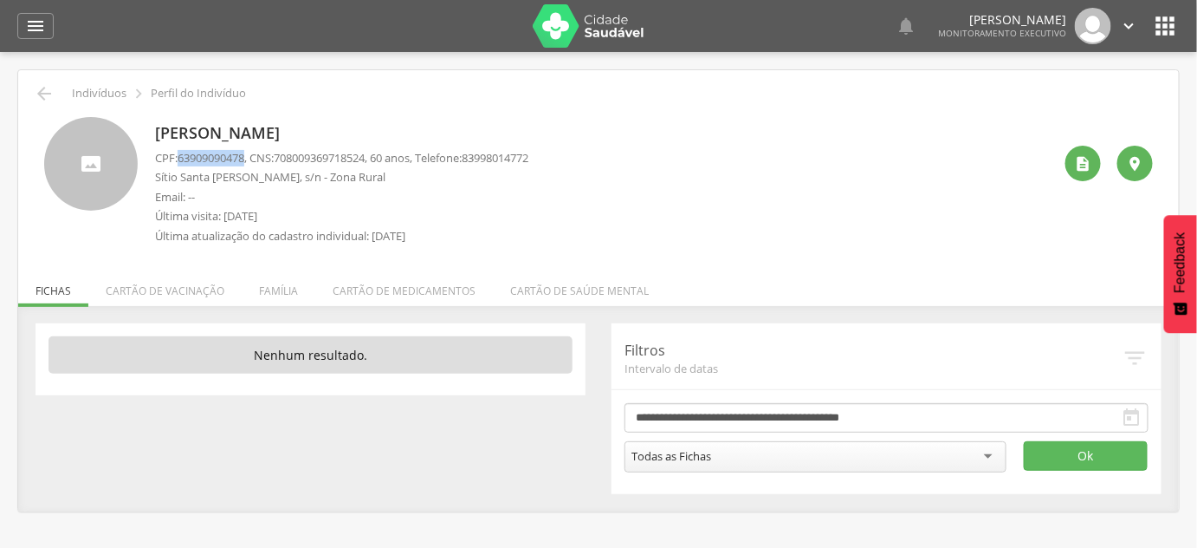
copy span "63909090478"
click at [316, 152] on span "708009369718524" at bounding box center [319, 158] width 91 height 16
copy span "708009369718524"
click at [1074, 165] on div "" at bounding box center [1084, 164] width 36 height 36
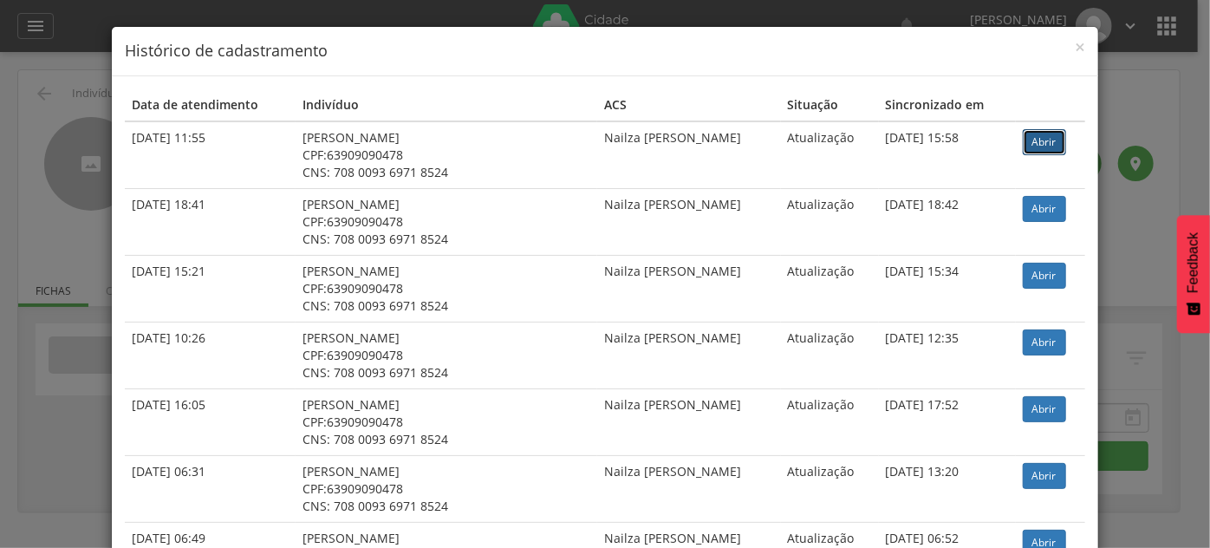
click at [1022, 152] on link "Abrir" at bounding box center [1043, 142] width 43 height 26
click at [67, 115] on div "× Histórico de cadastramento Data de atendimento Indivíduo ACS Situação Sincron…" at bounding box center [605, 274] width 1210 height 548
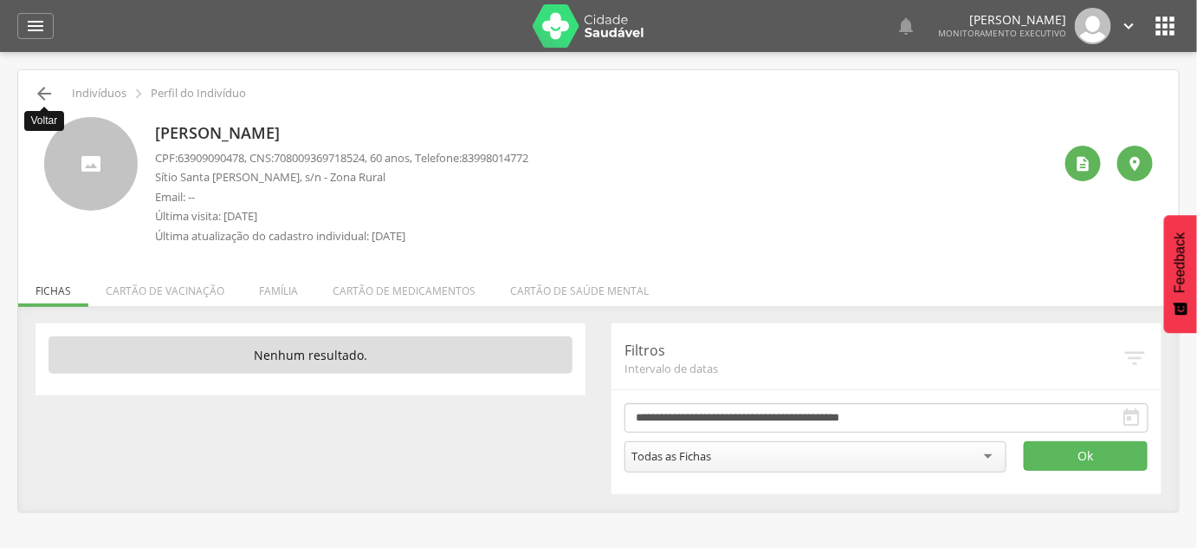
click at [51, 99] on icon "" at bounding box center [44, 93] width 21 height 21
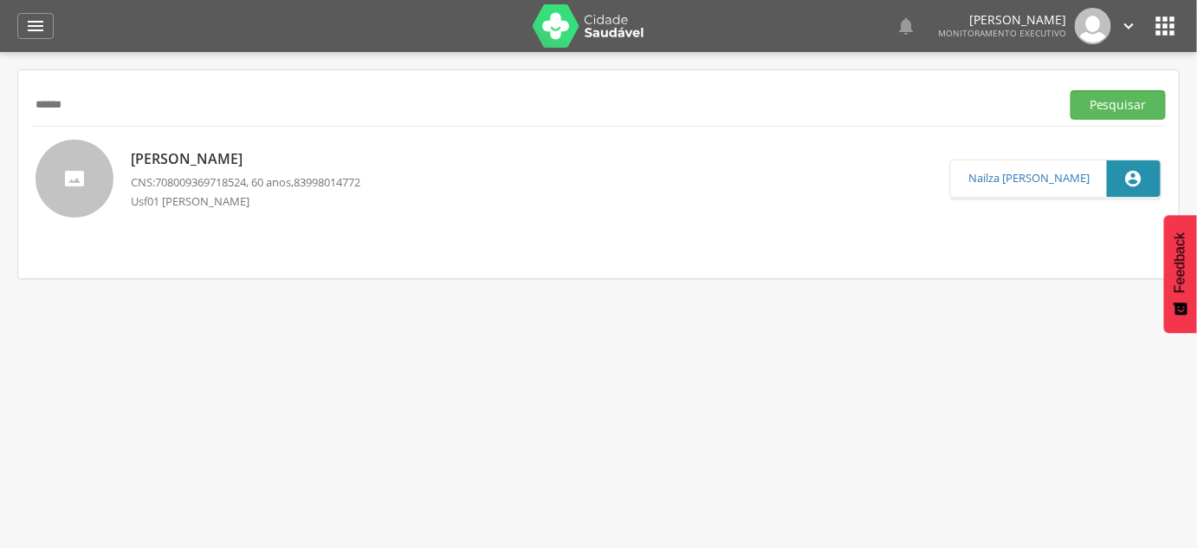
click at [51, 99] on input "******" at bounding box center [542, 104] width 1022 height 29
click at [50, 99] on input "**********" at bounding box center [542, 104] width 1022 height 29
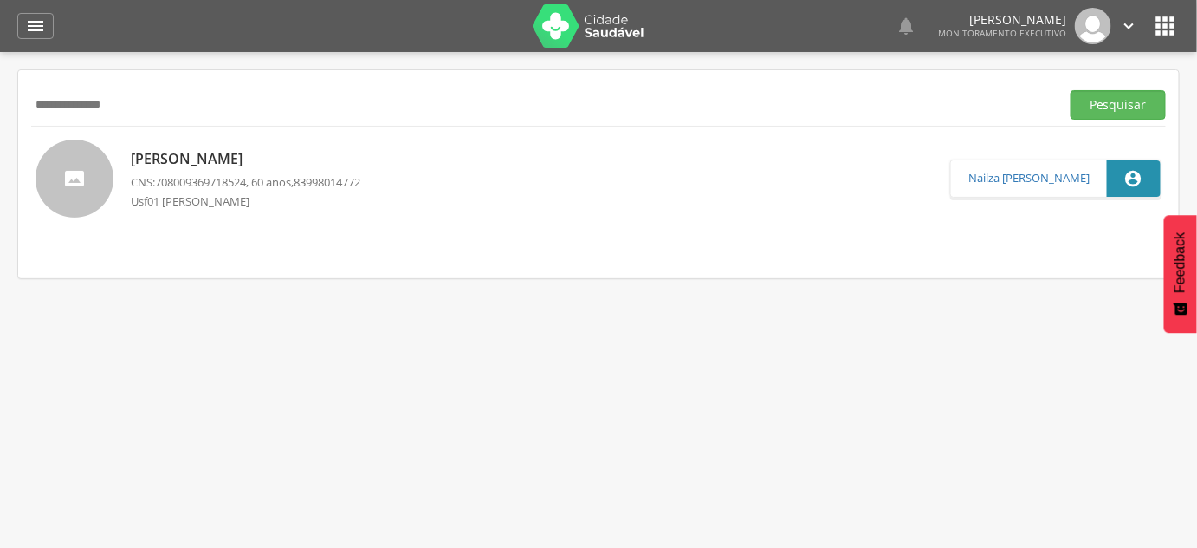
click at [1071, 90] on button "Pesquisar" at bounding box center [1118, 104] width 95 height 29
click at [293, 159] on p "[PERSON_NAME]" at bounding box center [249, 157] width 236 height 20
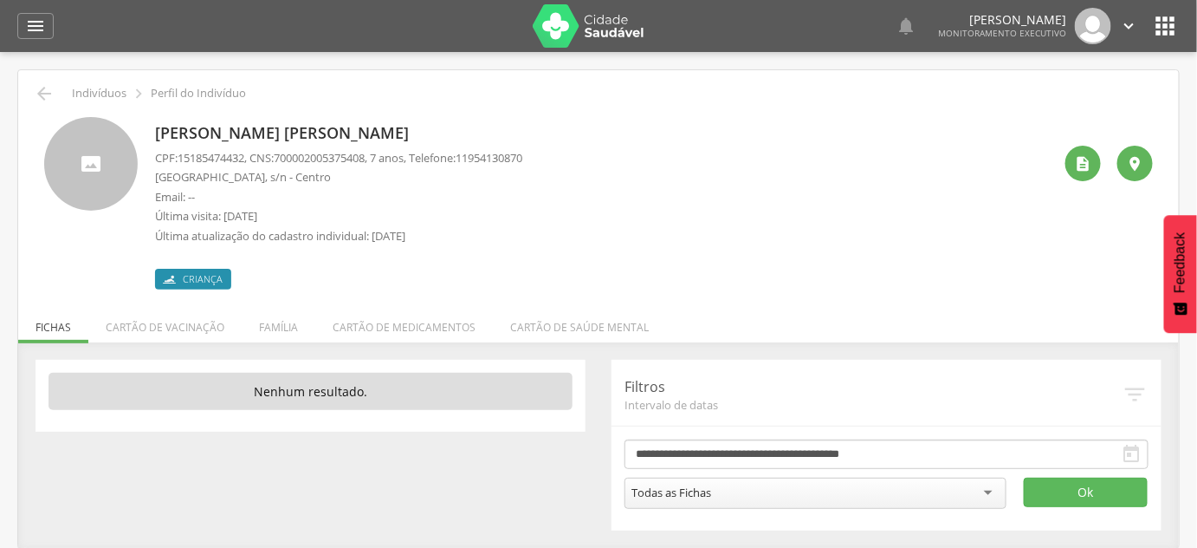
click at [246, 144] on p "[PERSON_NAME]" at bounding box center [338, 133] width 367 height 23
click at [246, 135] on p "[PERSON_NAME]" at bounding box center [338, 133] width 367 height 23
copy div "[PERSON_NAME]"
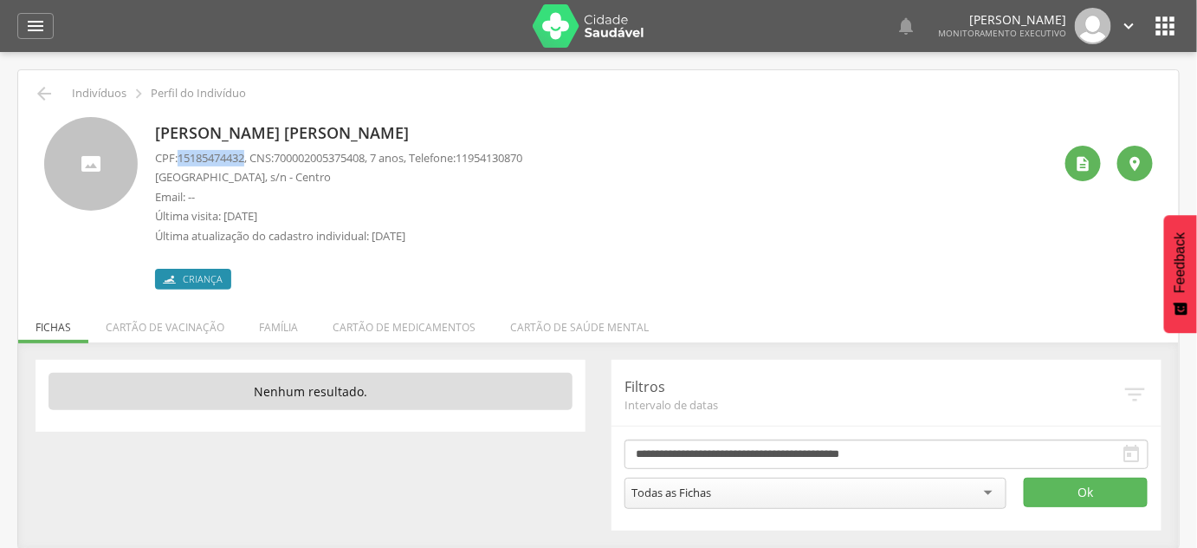
drag, startPoint x: 180, startPoint y: 156, endPoint x: 250, endPoint y: 156, distance: 69.3
click at [244, 156] on span "15185474432" at bounding box center [211, 158] width 67 height 16
click at [310, 152] on span "700002005375408" at bounding box center [319, 158] width 91 height 16
click at [309, 150] on span "700002005375408" at bounding box center [319, 158] width 91 height 16
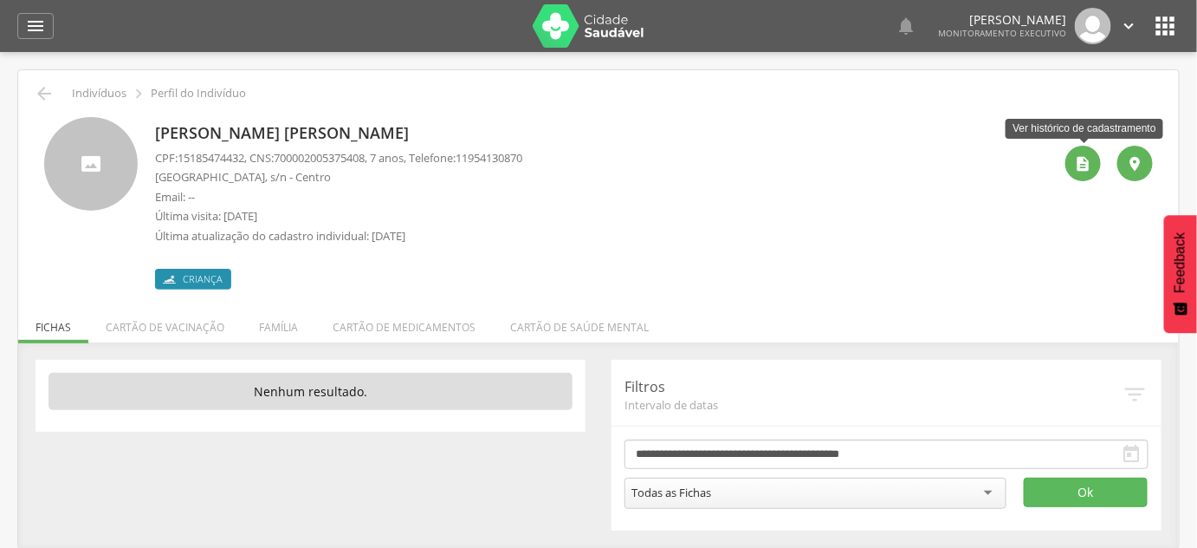
click at [1104, 174] on div " Ver histórico de cadastramento " at bounding box center [1103, 203] width 101 height 172
click at [1088, 176] on div "" at bounding box center [1084, 164] width 36 height 36
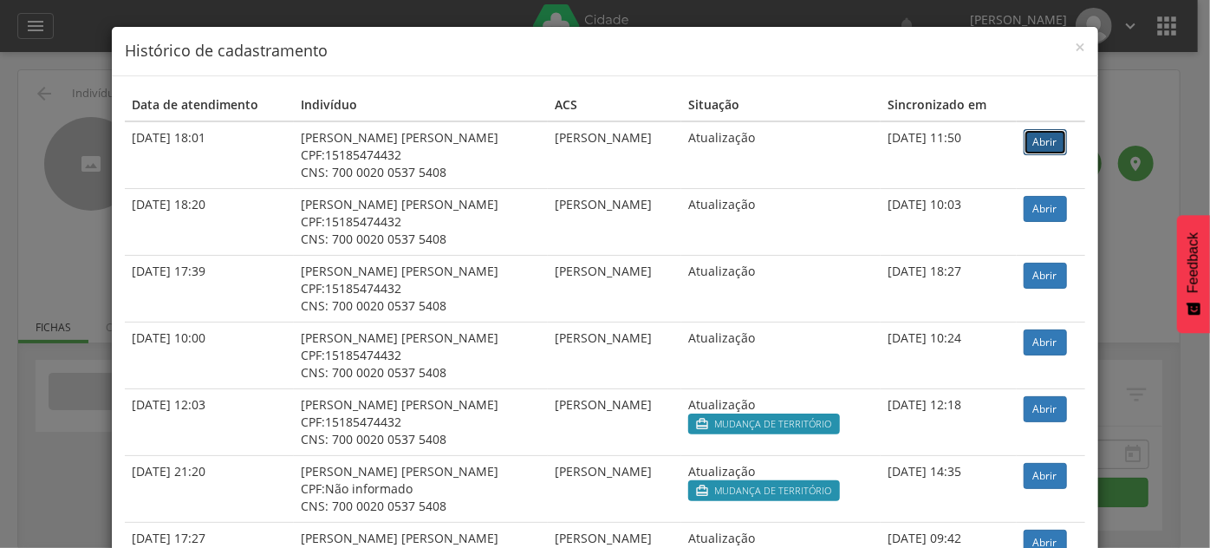
click at [1051, 146] on link "Abrir" at bounding box center [1044, 142] width 43 height 26
click at [25, 248] on div "× Histórico de cadastramento Data de atendimento Indivíduo ACS Situação Sincron…" at bounding box center [605, 274] width 1210 height 548
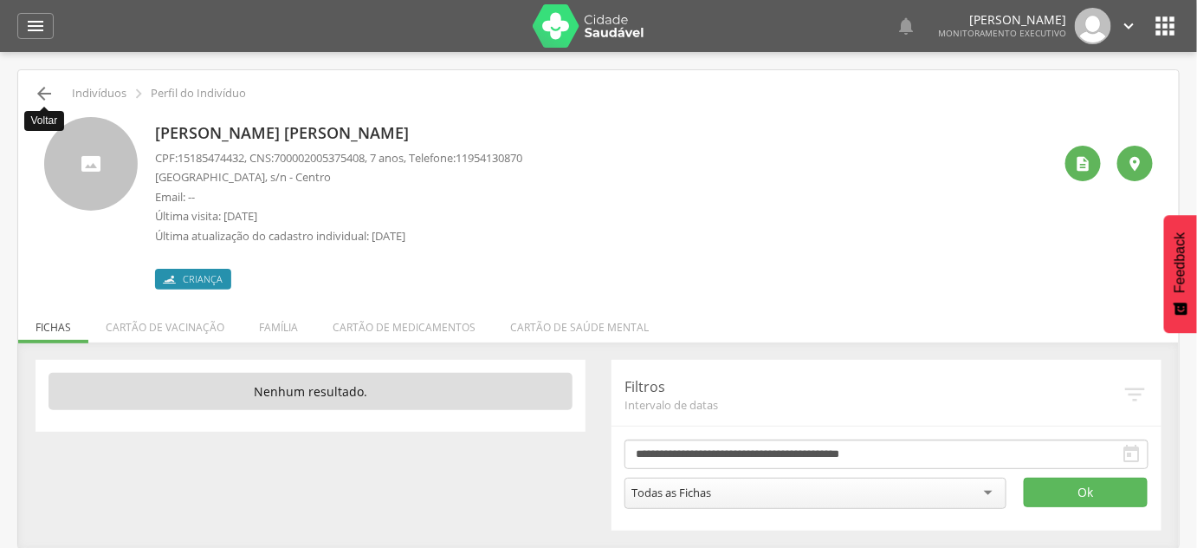
click at [50, 101] on icon "" at bounding box center [44, 93] width 21 height 21
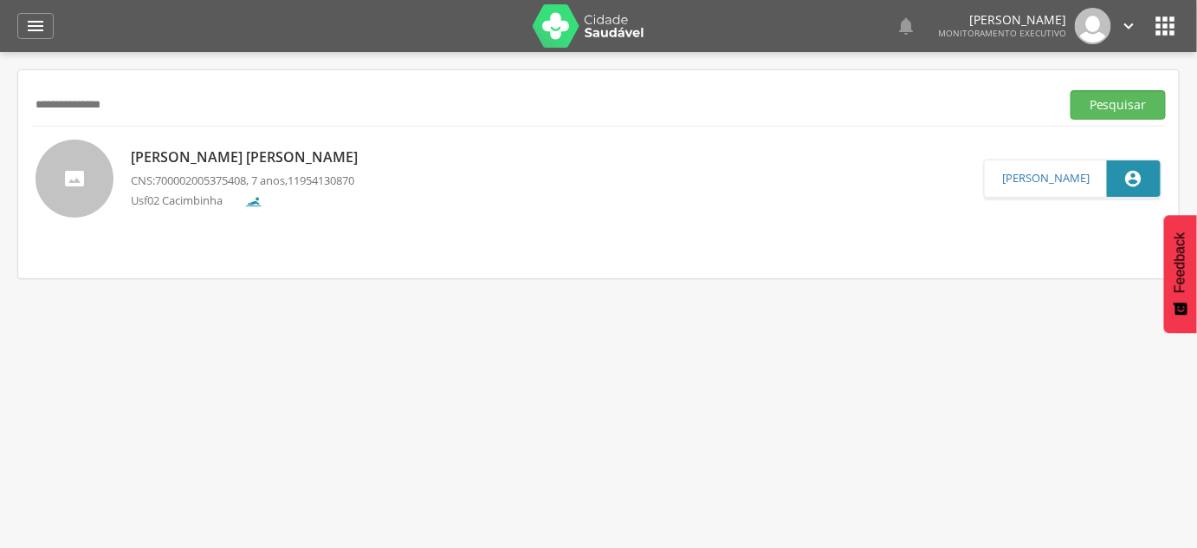
click at [50, 101] on input "**********" at bounding box center [542, 104] width 1022 height 29
click at [165, 101] on input "**********" at bounding box center [542, 104] width 1022 height 29
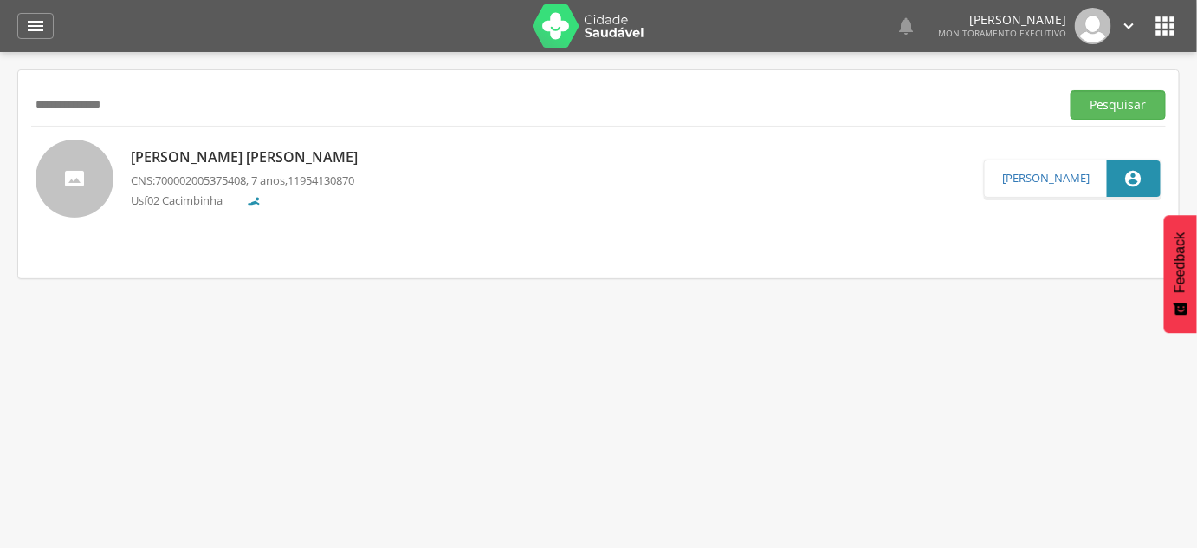
type input "**********"
click at [1071, 90] on button "Pesquisar" at bounding box center [1118, 104] width 95 height 29
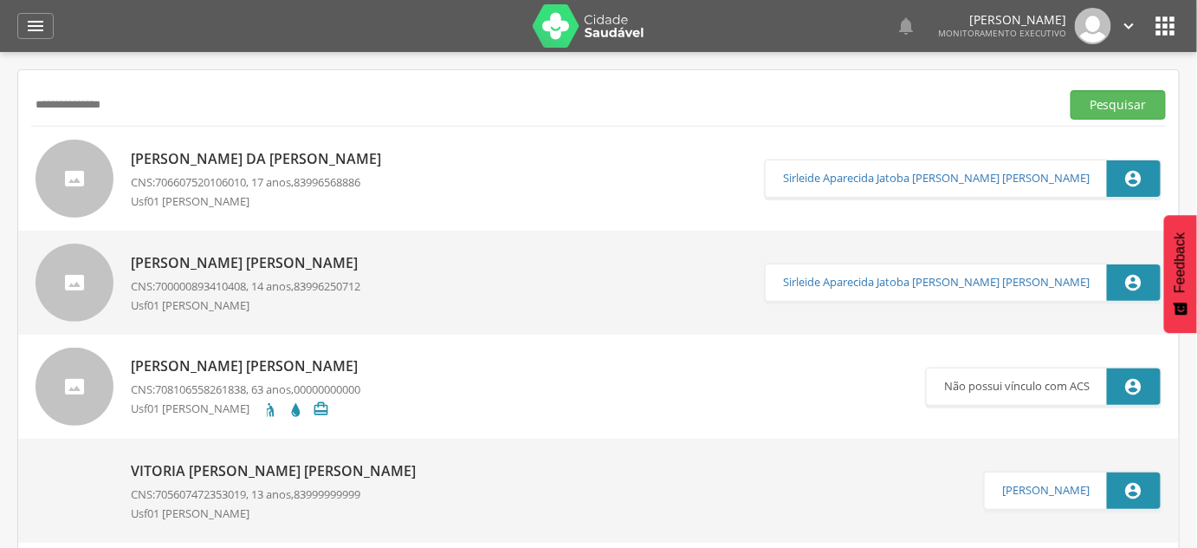
click at [171, 174] on span "706607520106010" at bounding box center [200, 182] width 91 height 16
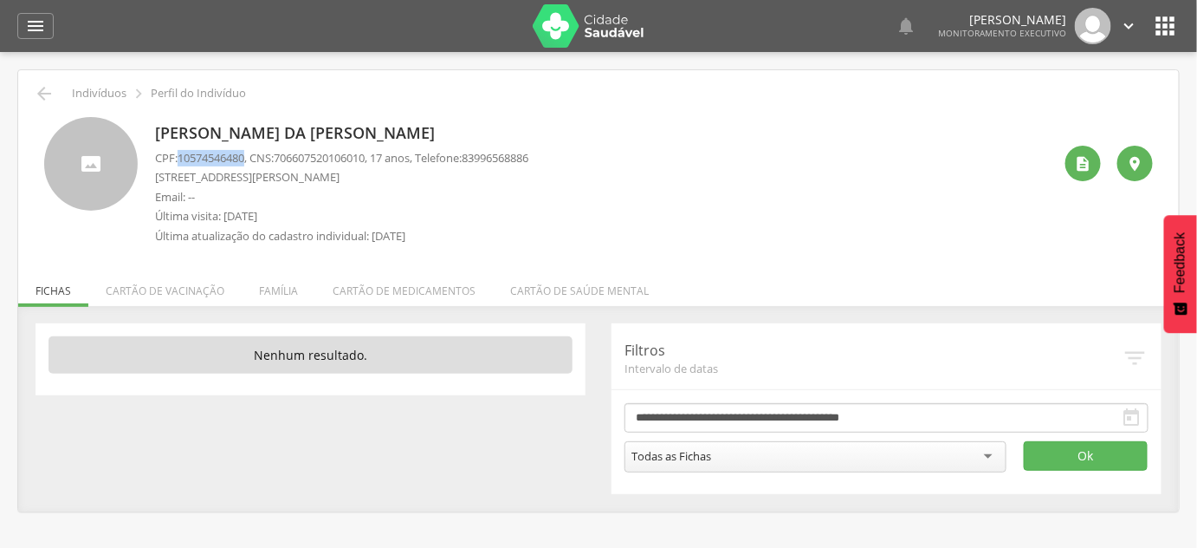
drag, startPoint x: 182, startPoint y: 158, endPoint x: 249, endPoint y: 159, distance: 66.7
click at [244, 159] on span "10574546480" at bounding box center [211, 158] width 67 height 16
click at [326, 126] on p "[PERSON_NAME]" at bounding box center [341, 133] width 373 height 23
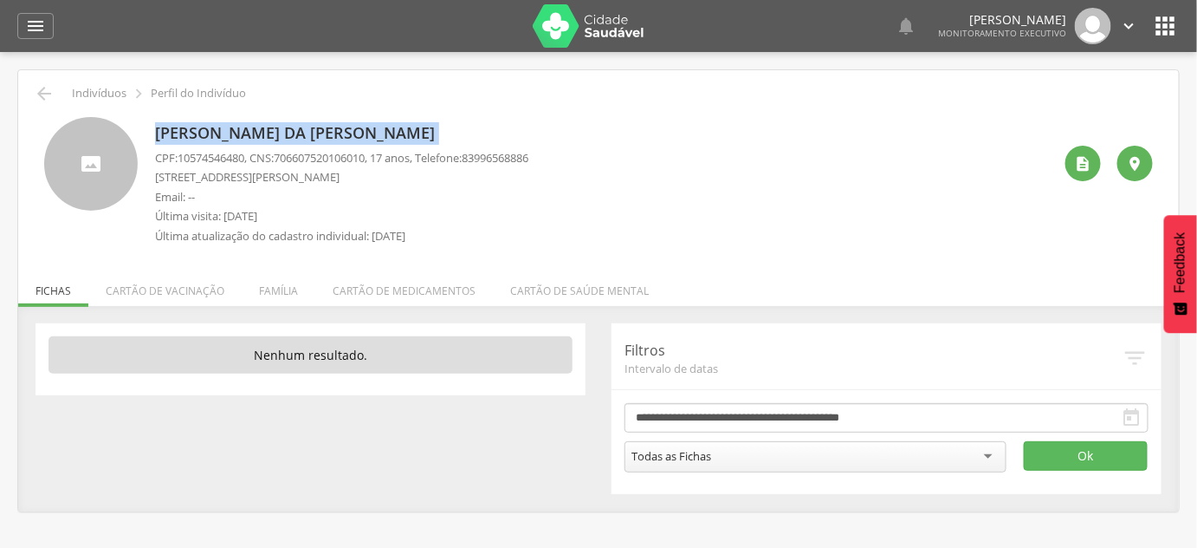
click at [326, 126] on p "[PERSON_NAME]" at bounding box center [341, 133] width 373 height 23
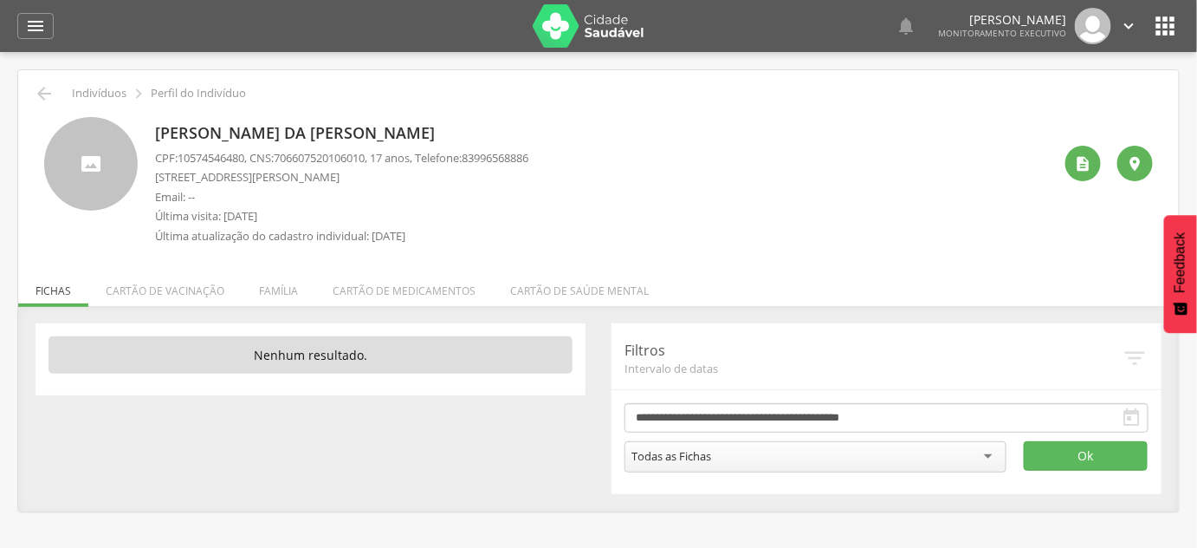
click at [324, 151] on span "706607520106010" at bounding box center [319, 158] width 91 height 16
click at [1086, 170] on icon "" at bounding box center [1083, 163] width 17 height 17
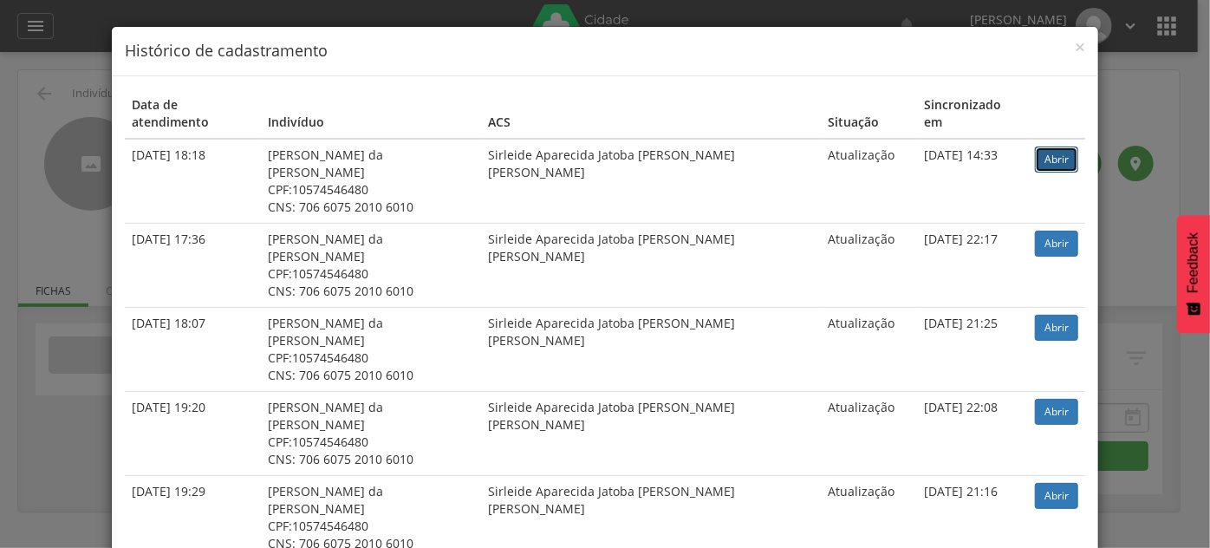
click at [1047, 146] on link "Abrir" at bounding box center [1056, 159] width 43 height 26
